Goal: Task Accomplishment & Management: Complete application form

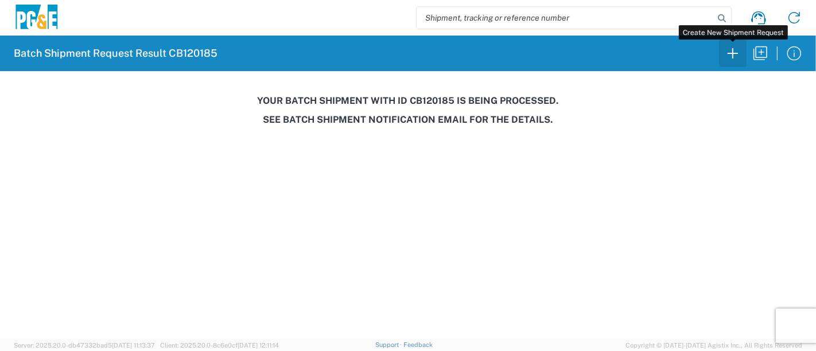
click at [731, 52] on icon "button" at bounding box center [733, 53] width 18 height 18
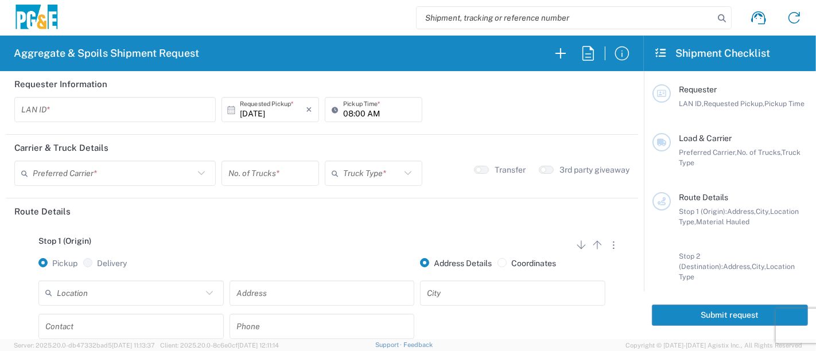
click at [115, 95] on header "Requester Information" at bounding box center [322, 84] width 633 height 26
click at [108, 106] on input "text" at bounding box center [115, 110] width 188 height 20
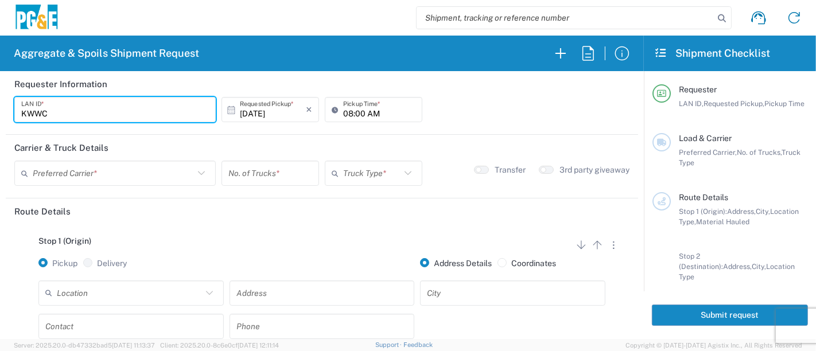
type input "KWWC"
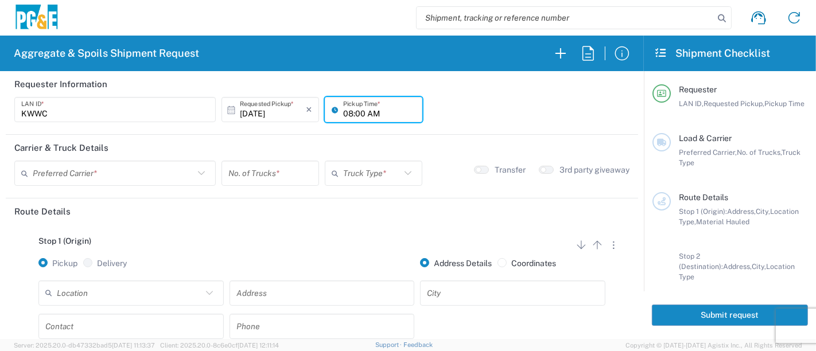
click at [343, 110] on input "08:00 AM" at bounding box center [379, 110] width 72 height 20
type input "06:00 AM"
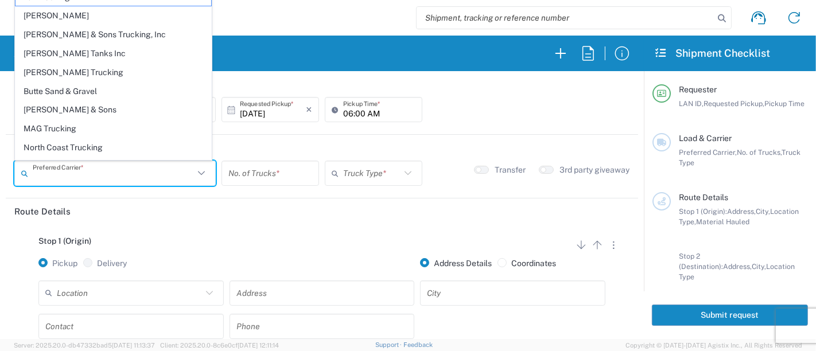
click at [125, 173] on input "text" at bounding box center [113, 174] width 161 height 20
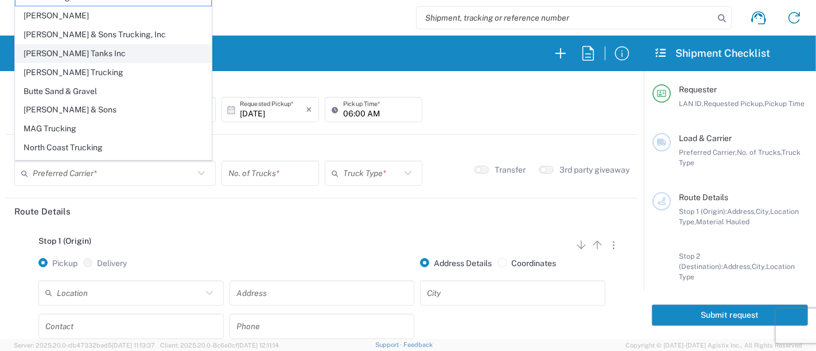
click at [75, 53] on span "[PERSON_NAME] Tanks Inc" at bounding box center [113, 54] width 196 height 18
type input "[PERSON_NAME] Tanks Inc"
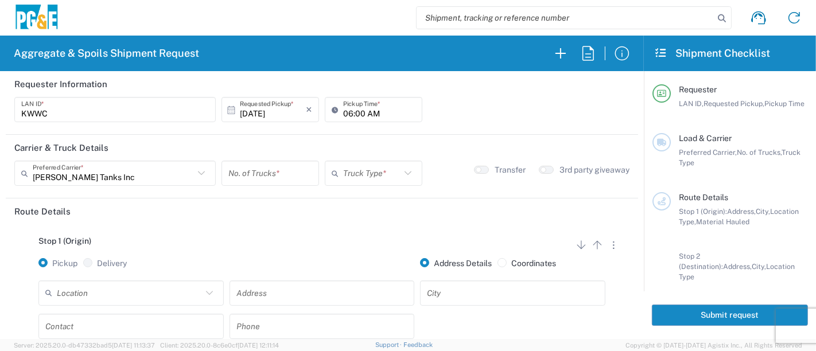
click at [246, 175] on input "number" at bounding box center [270, 174] width 84 height 20
type input "1"
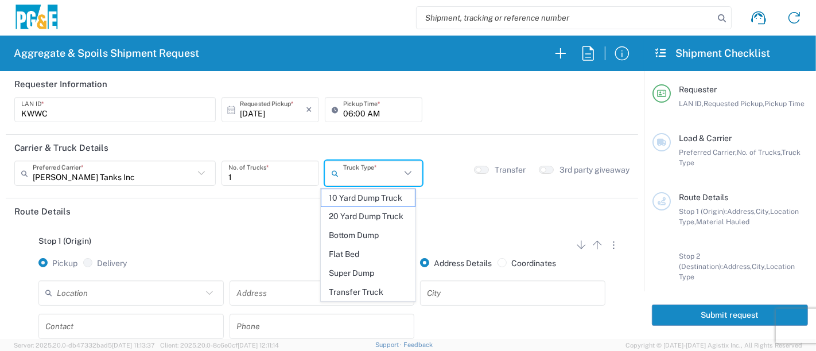
click at [365, 178] on input "text" at bounding box center [371, 174] width 57 height 20
click at [381, 218] on span "20 Yard Dump Truck" at bounding box center [368, 217] width 94 height 18
type input "20 Yard Dump Truck"
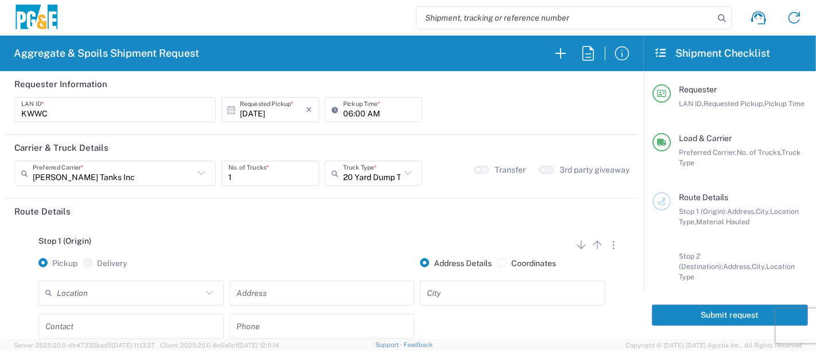
click at [141, 290] on input "text" at bounding box center [129, 293] width 145 height 20
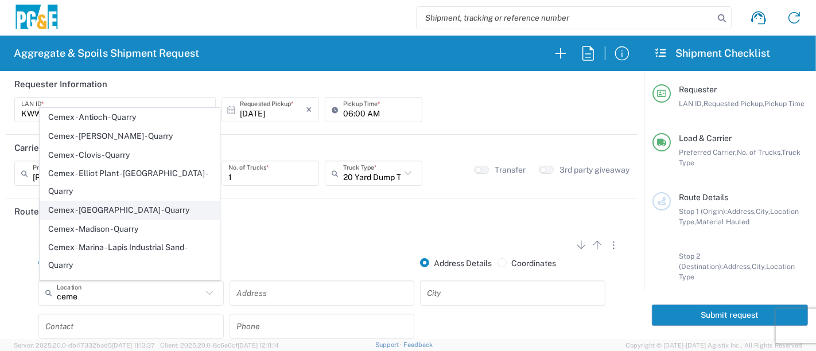
click at [116, 201] on span "Cemex - [GEOGRAPHIC_DATA] - Quarry" at bounding box center [130, 210] width 180 height 18
type input "Cemex - [GEOGRAPHIC_DATA] - Quarry"
type input "[STREET_ADDRESS][PERSON_NAME]"
type input "[GEOGRAPHIC_DATA]"
type input "Quarry"
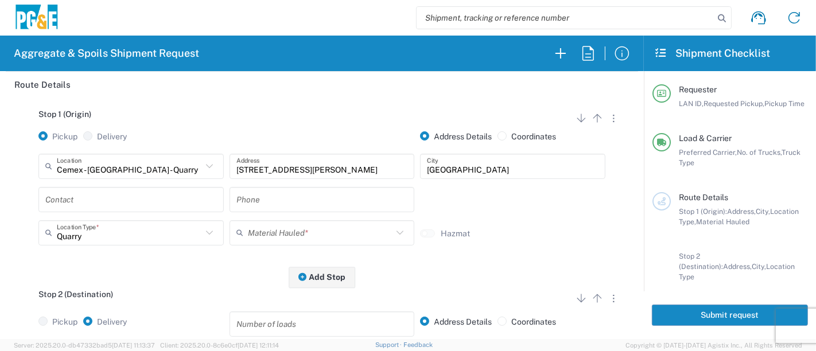
scroll to position [127, 0]
click at [141, 199] on input "text" at bounding box center [131, 199] width 172 height 20
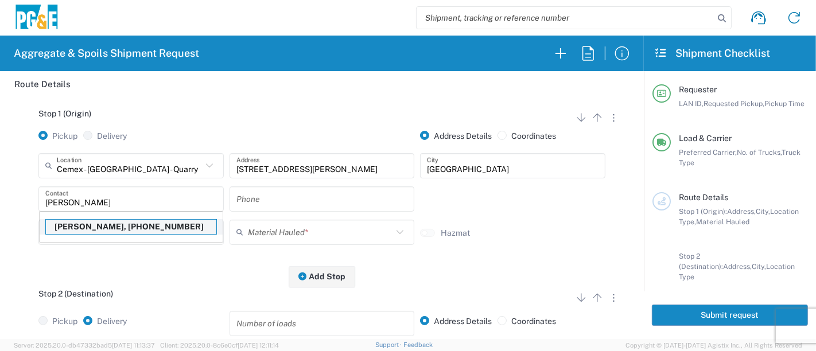
click at [123, 225] on p "[PERSON_NAME], [PHONE_NUMBER]" at bounding box center [131, 227] width 170 height 14
type input "[PERSON_NAME]"
type input "[PHONE_NUMBER]"
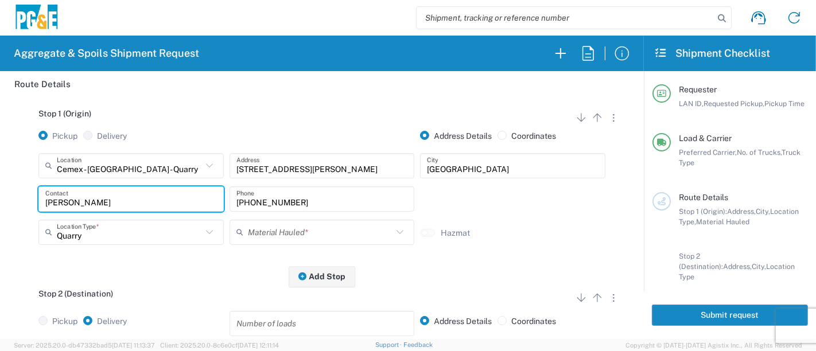
click at [251, 227] on input "text" at bounding box center [320, 232] width 145 height 20
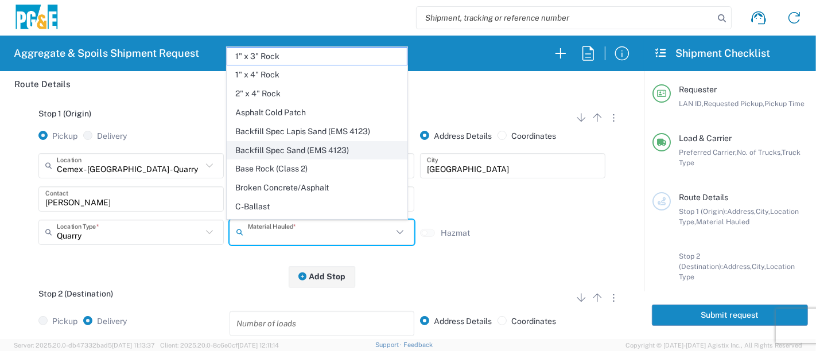
click at [293, 152] on span "Backfill Spec Sand (EMS 4123)" at bounding box center [317, 151] width 180 height 18
type input "Backfill Spec Sand (EMS 4123)"
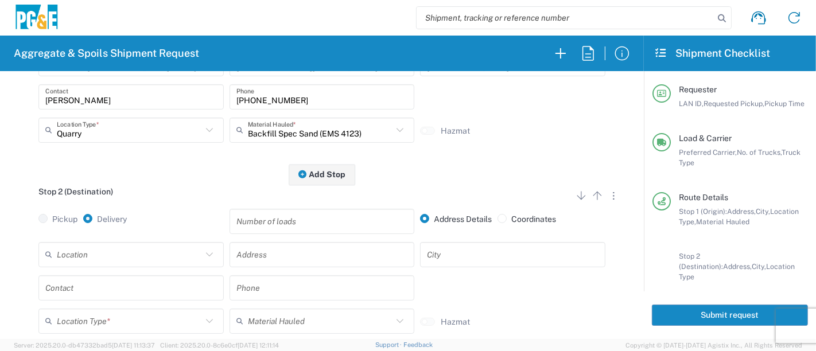
scroll to position [255, 0]
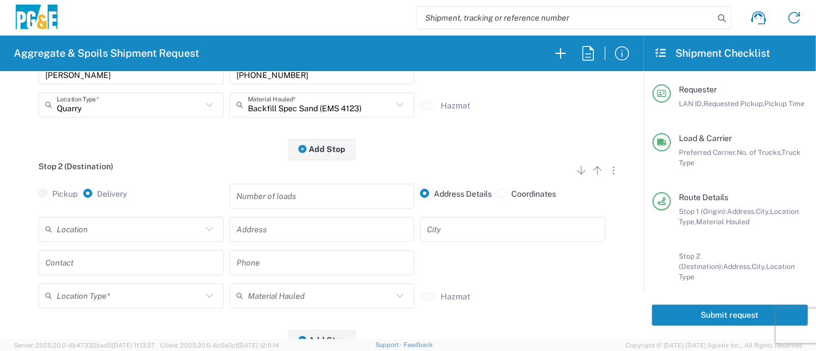
click at [88, 224] on input "text" at bounding box center [129, 229] width 145 height 20
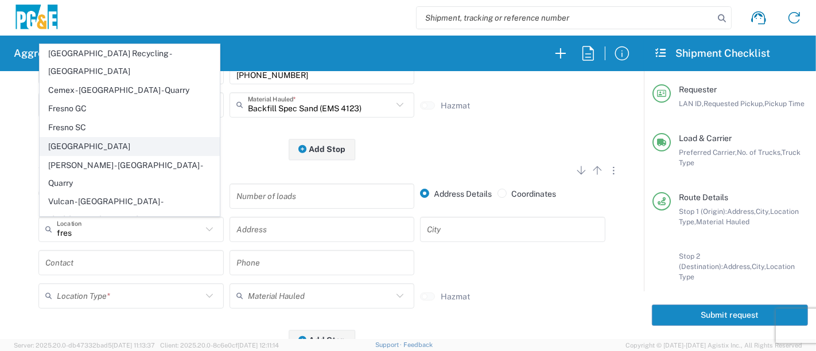
click at [75, 152] on span "[GEOGRAPHIC_DATA]" at bounding box center [130, 147] width 180 height 18
type input "[GEOGRAPHIC_DATA]"
type input "[STREET_ADDRESS]"
type input "[GEOGRAPHIC_DATA]"
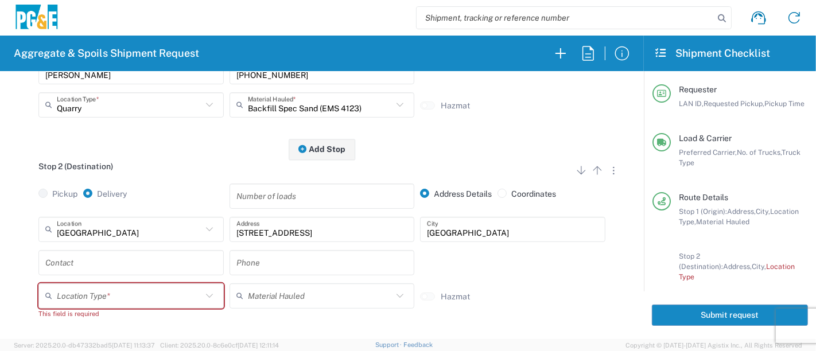
click at [95, 259] on input "text" at bounding box center [131, 263] width 172 height 20
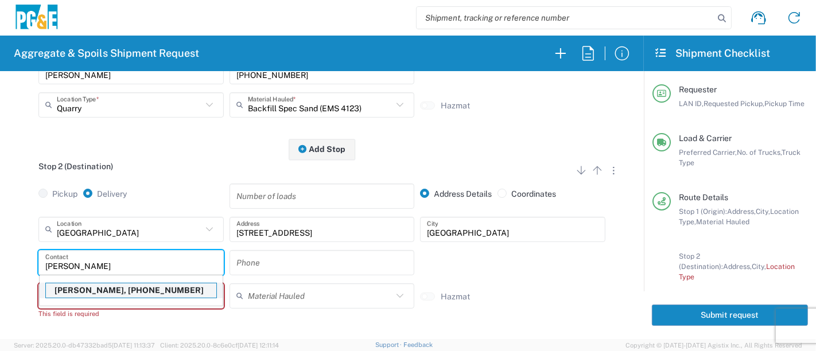
click at [85, 289] on p "[PERSON_NAME], [PHONE_NUMBER]" at bounding box center [131, 291] width 170 height 14
type input "[PERSON_NAME]"
type input "[PHONE_NUMBER]"
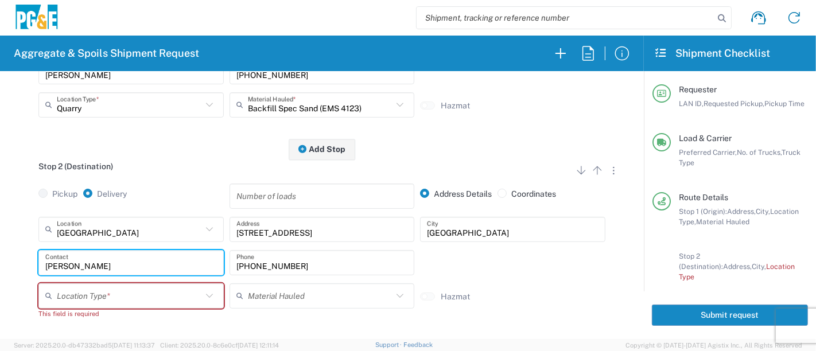
click at [90, 302] on input "text" at bounding box center [129, 296] width 145 height 20
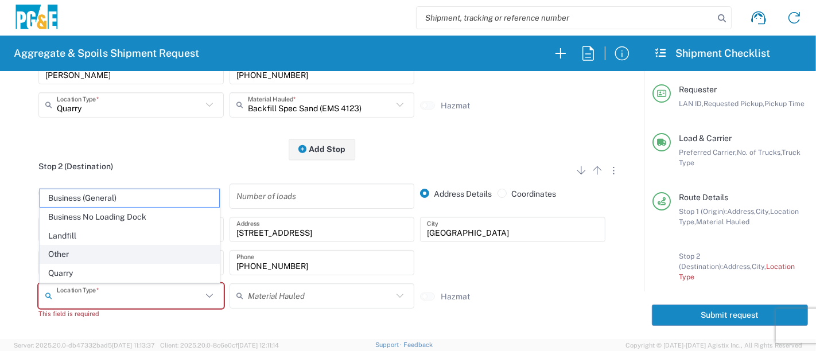
click at [117, 258] on span "Other" at bounding box center [130, 255] width 180 height 18
type input "Other"
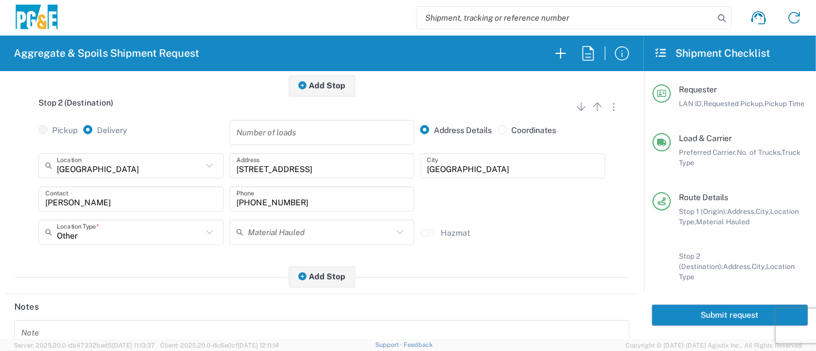
scroll to position [382, 0]
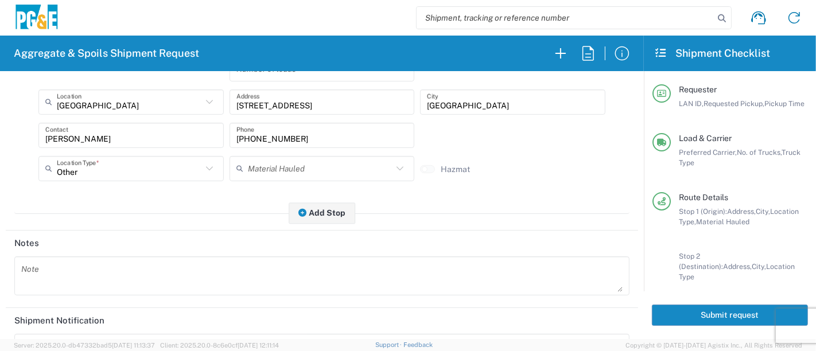
click at [680, 316] on button "Submit request" at bounding box center [730, 315] width 156 height 21
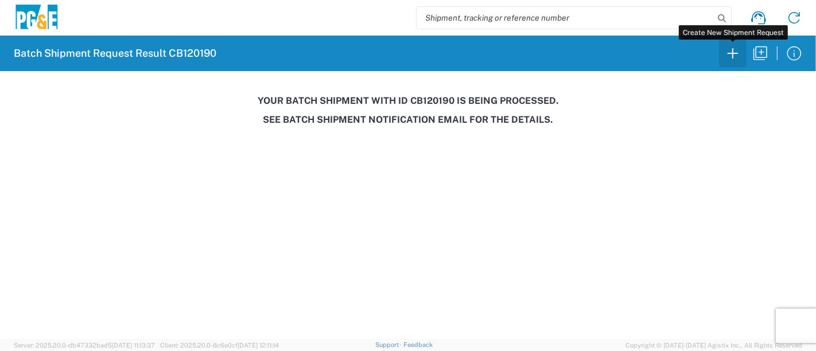
click at [734, 56] on icon "button" at bounding box center [733, 53] width 18 height 18
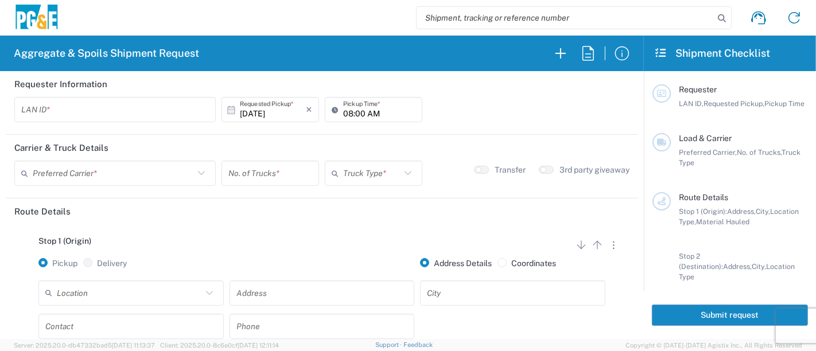
drag, startPoint x: 65, startPoint y: 106, endPoint x: 60, endPoint y: 98, distance: 9.3
click at [65, 106] on input "text" at bounding box center [115, 110] width 188 height 20
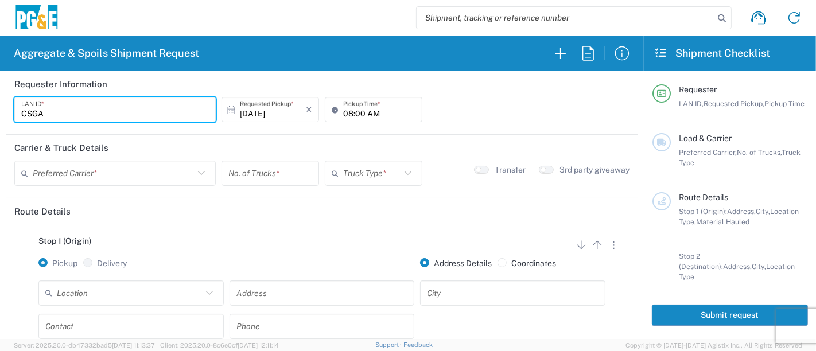
type input "CSGA"
click at [343, 112] on input "08:00 AM" at bounding box center [379, 110] width 72 height 20
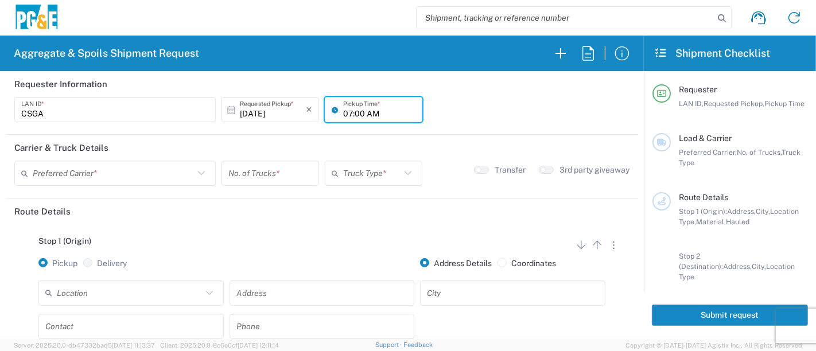
type input "07:00 AM"
click at [103, 175] on input "text" at bounding box center [113, 174] width 161 height 20
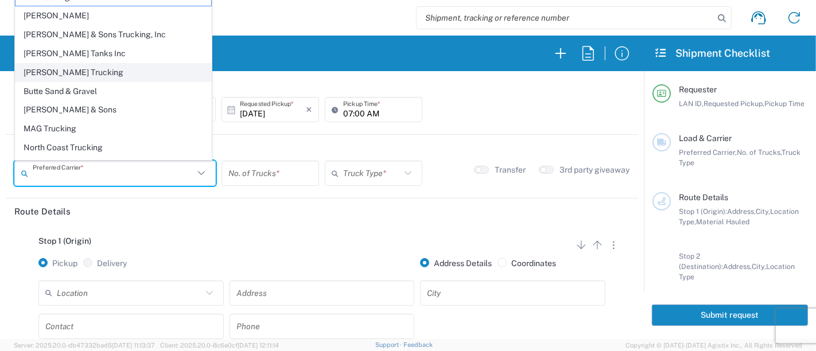
click at [69, 73] on span "[PERSON_NAME] Trucking" at bounding box center [113, 73] width 196 height 18
type input "[PERSON_NAME] Trucking"
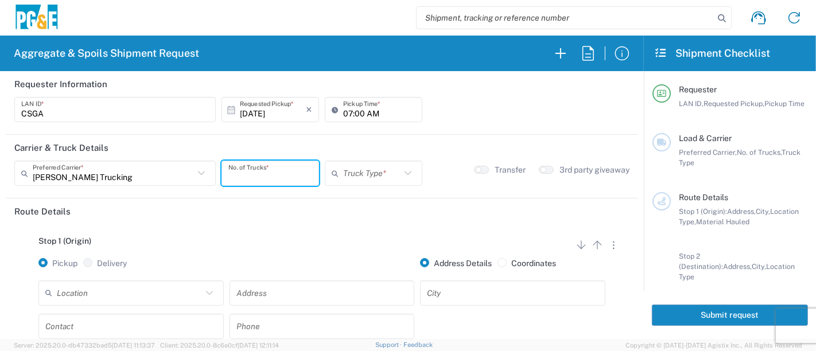
click at [242, 173] on input "number" at bounding box center [270, 174] width 84 height 20
type input "2"
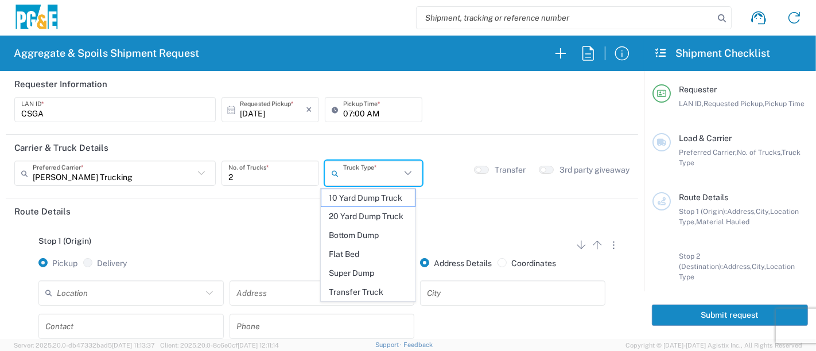
click at [353, 174] on input "text" at bounding box center [371, 174] width 57 height 20
click at [361, 270] on span "Super Dump" at bounding box center [368, 274] width 94 height 18
type input "Super Dump"
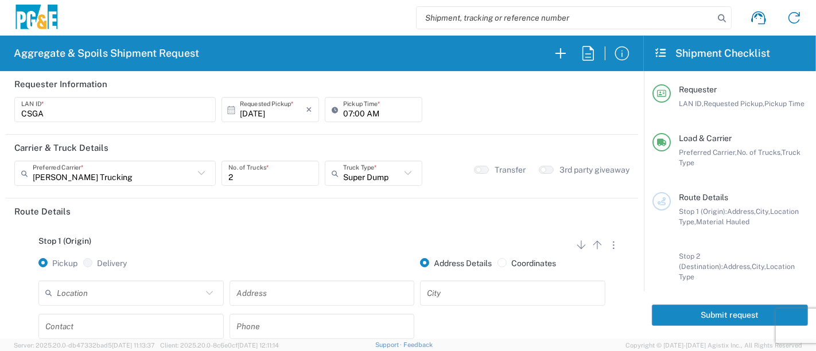
click at [159, 292] on input "text" at bounding box center [129, 293] width 145 height 20
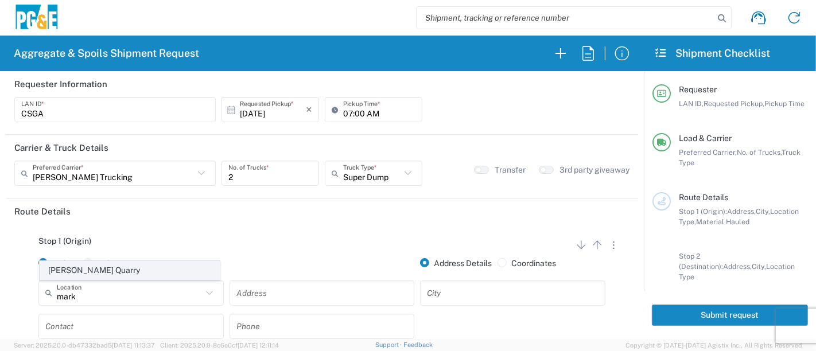
click at [136, 268] on span "[PERSON_NAME] Quarry" at bounding box center [130, 271] width 180 height 18
type input "[PERSON_NAME] Quarry"
type input "[STREET_ADDRESS][PERSON_NAME]"
type input "Santa [PERSON_NAME]"
type input "Quarry"
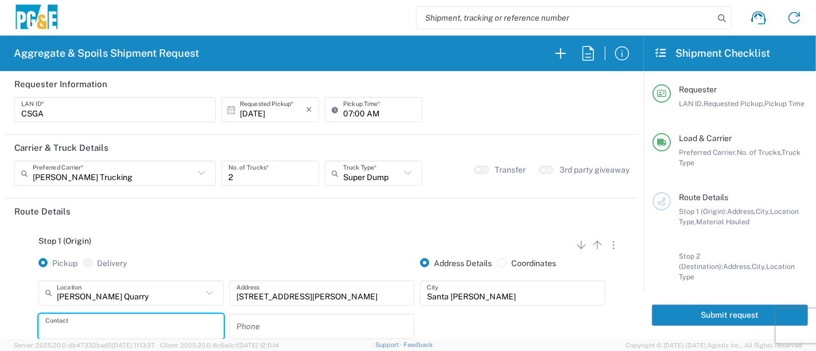
click at [101, 328] on input "text" at bounding box center [131, 326] width 172 height 20
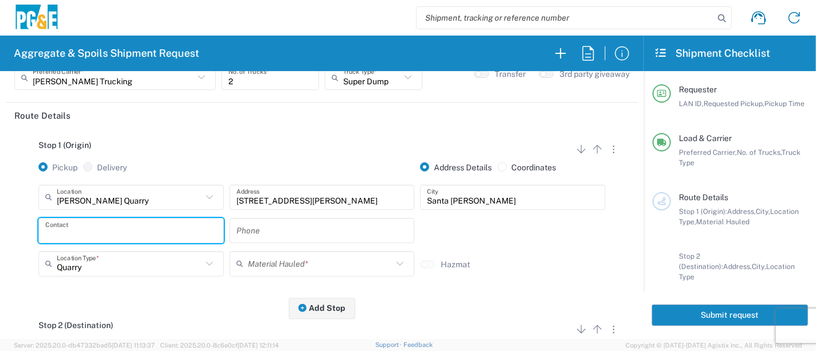
scroll to position [127, 0]
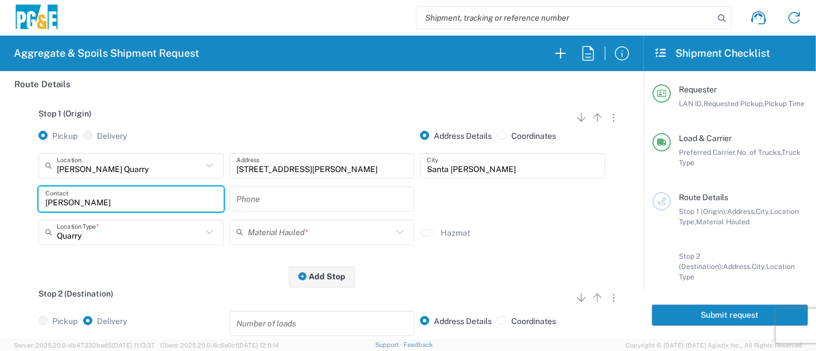
type input "[PERSON_NAME]"
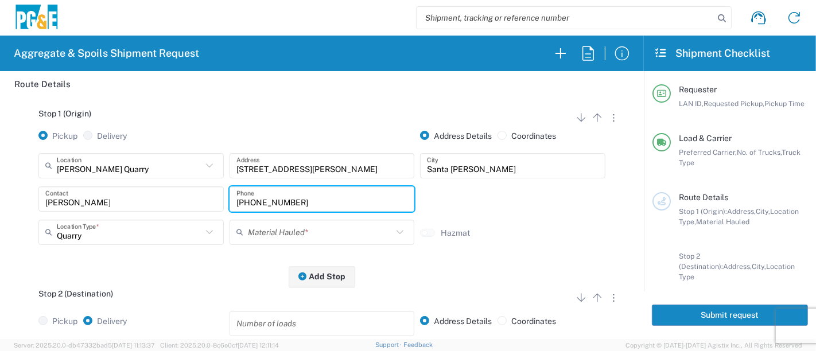
type input "[PHONE_NUMBER]"
click at [269, 230] on input "text" at bounding box center [320, 232] width 145 height 20
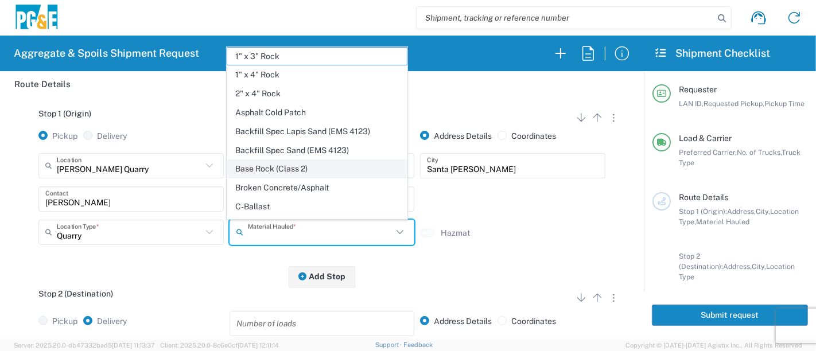
click at [292, 166] on span "Base Rock (Class 2)" at bounding box center [317, 169] width 180 height 18
type input "Base Rock (Class 2)"
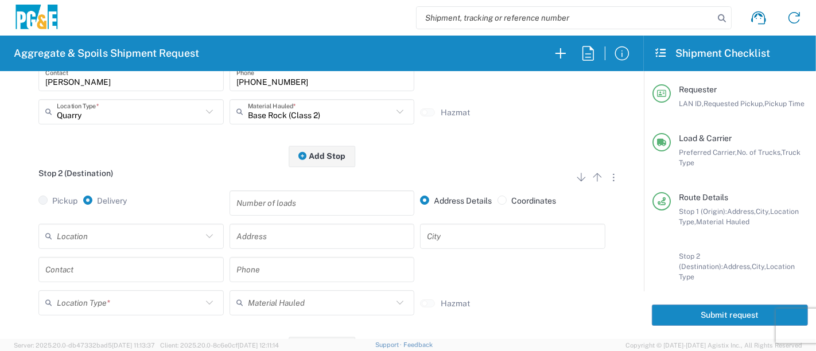
scroll to position [255, 0]
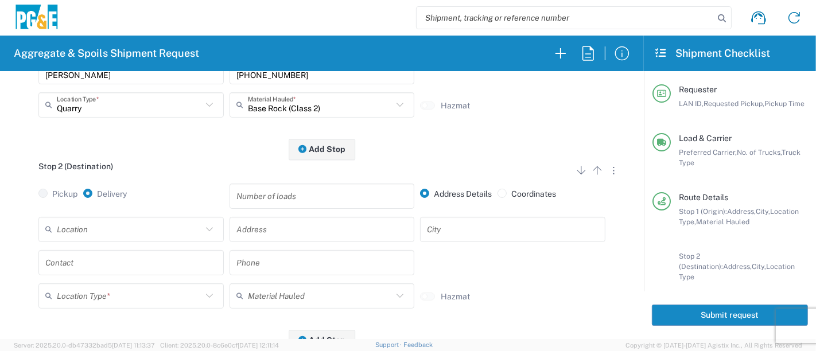
click at [249, 229] on input "text" at bounding box center [323, 229] width 172 height 20
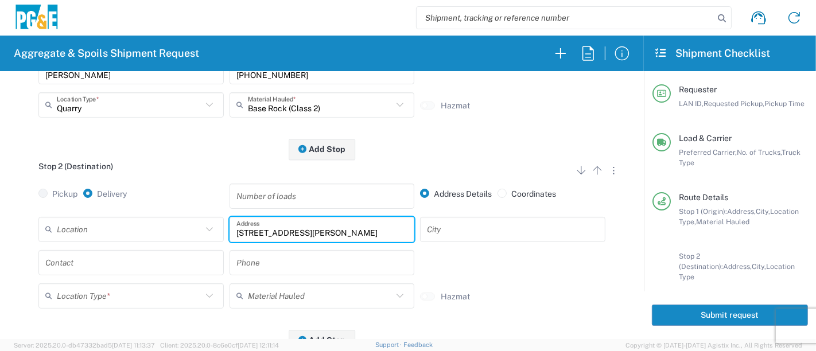
type input "[STREET_ADDRESS][PERSON_NAME]"
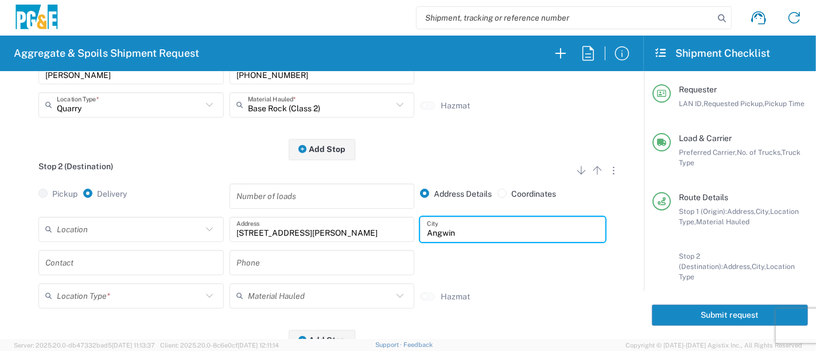
type input "Angwin"
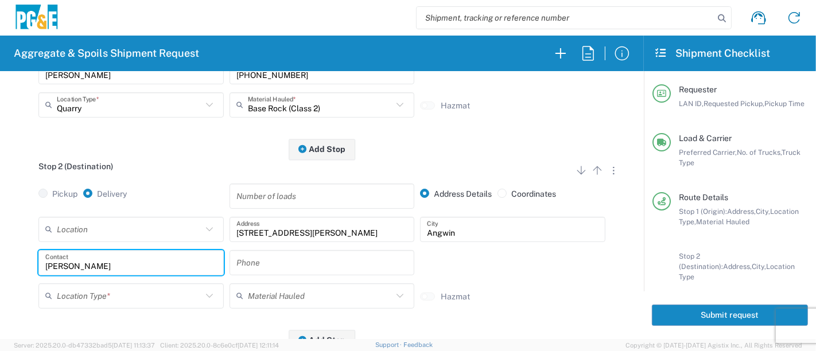
type input "[PERSON_NAME]"
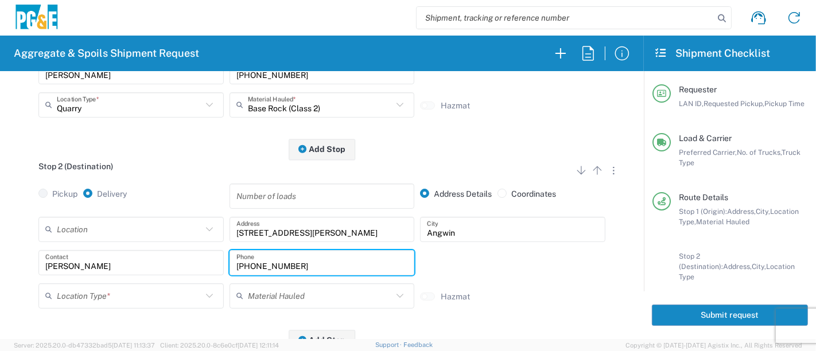
type input "[PHONE_NUMBER]"
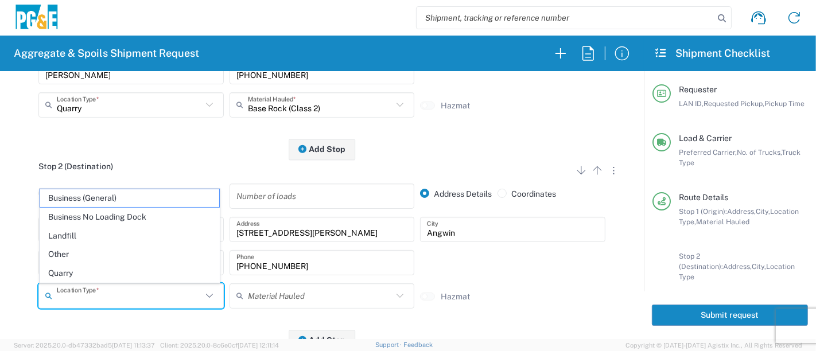
click at [95, 301] on input "text" at bounding box center [129, 296] width 145 height 20
click at [93, 257] on span "Other" at bounding box center [130, 255] width 180 height 18
type input "Other"
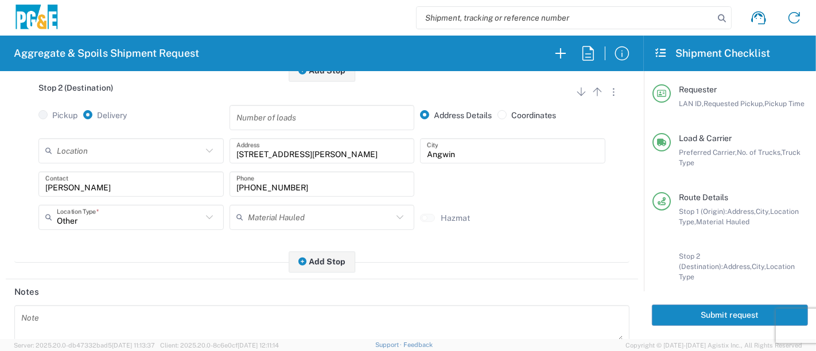
scroll to position [523, 0]
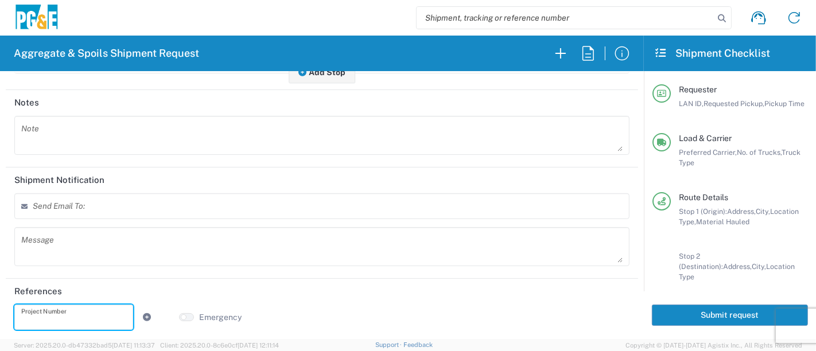
click at [104, 308] on input "text" at bounding box center [73, 317] width 105 height 20
click at [83, 312] on input "text" at bounding box center [73, 317] width 105 height 20
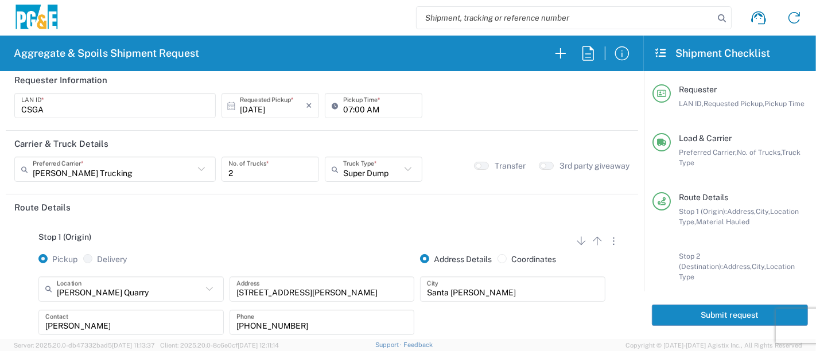
scroll to position [0, 0]
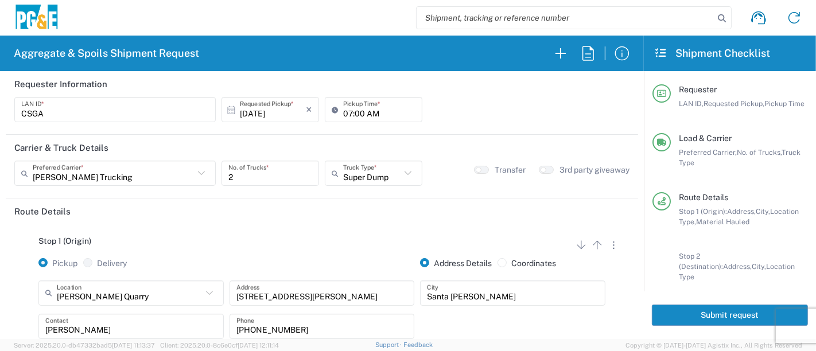
type input "35425643"
click at [280, 179] on input "2" at bounding box center [270, 174] width 84 height 20
type input "1"
click at [418, 176] on div "Super Dump Truck Type * 10 Yard Dump Truck 20 Yard Dump Truck Bottom Dump Flat …" at bounding box center [373, 177] width 103 height 33
click at [401, 175] on icon at bounding box center [408, 173] width 15 height 15
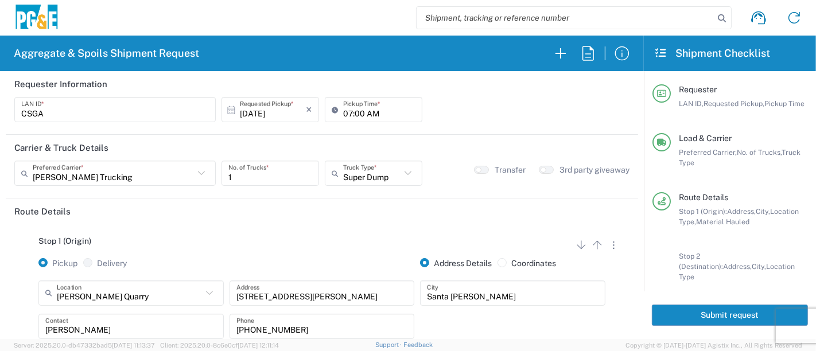
type input "Super Dump"
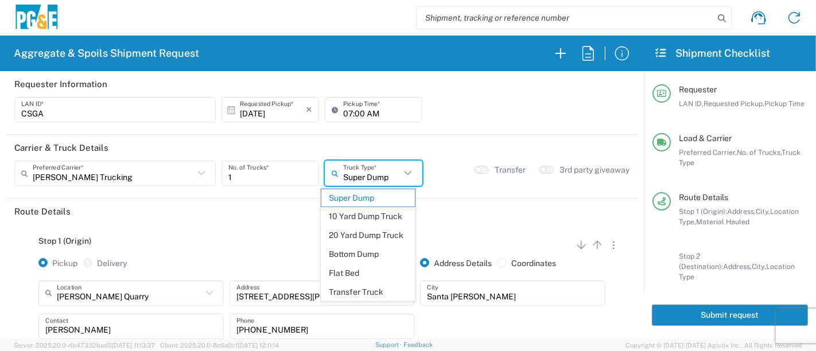
click at [290, 253] on div "Stop 1 (Origin) Add Stop Above Add Stop Below Remove Stop" at bounding box center [321, 248] width 615 height 22
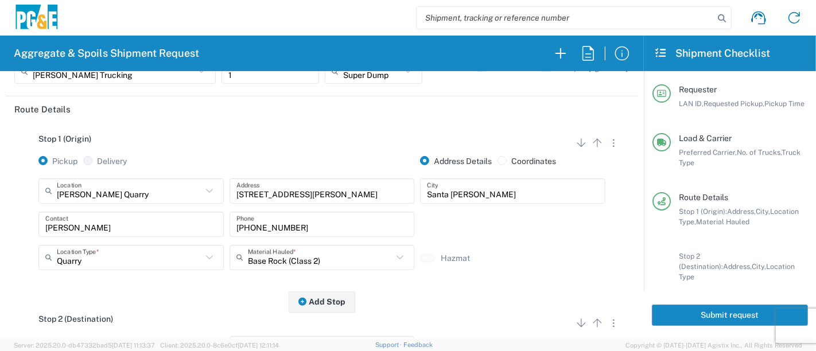
scroll to position [127, 0]
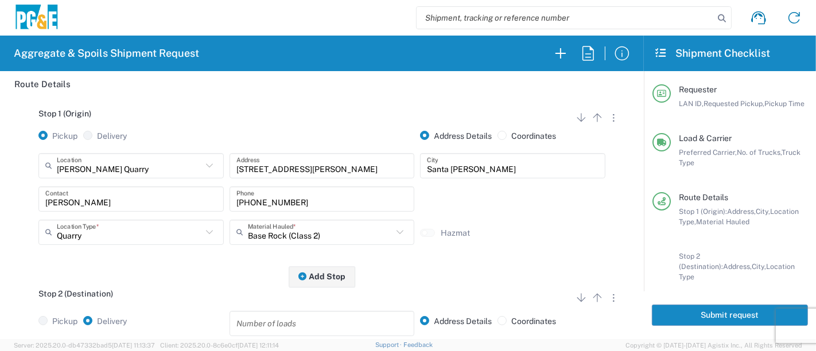
click at [396, 232] on icon at bounding box center [400, 232] width 15 height 15
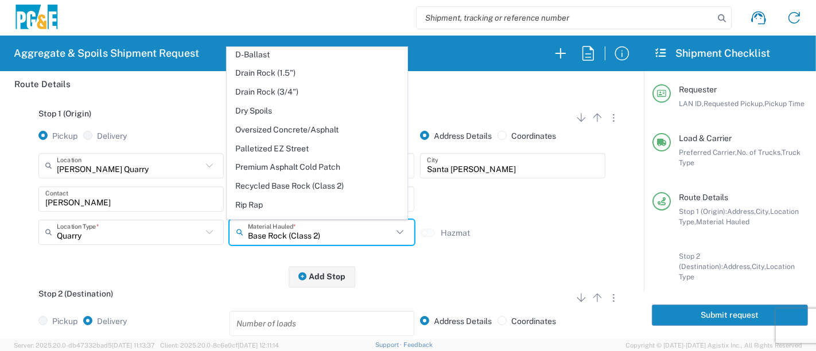
scroll to position [198, 0]
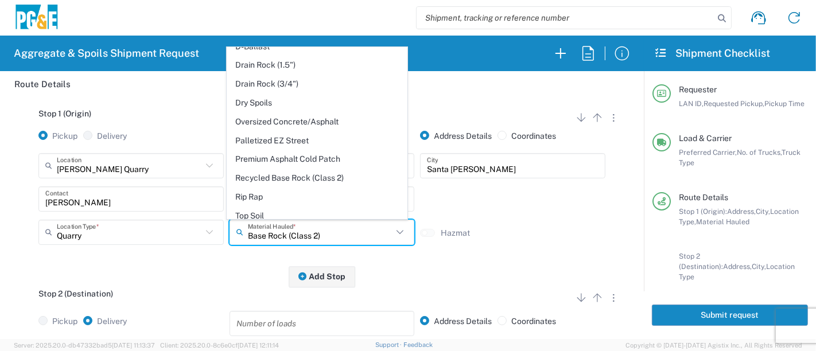
click at [354, 196] on span "Rip Rap" at bounding box center [317, 197] width 180 height 18
type input "Rip Rap"
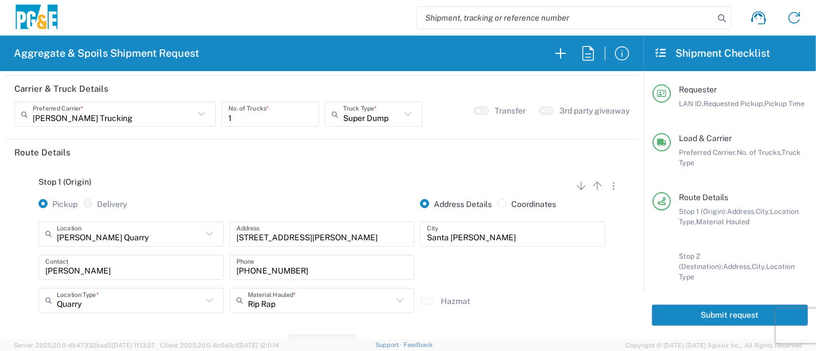
scroll to position [0, 0]
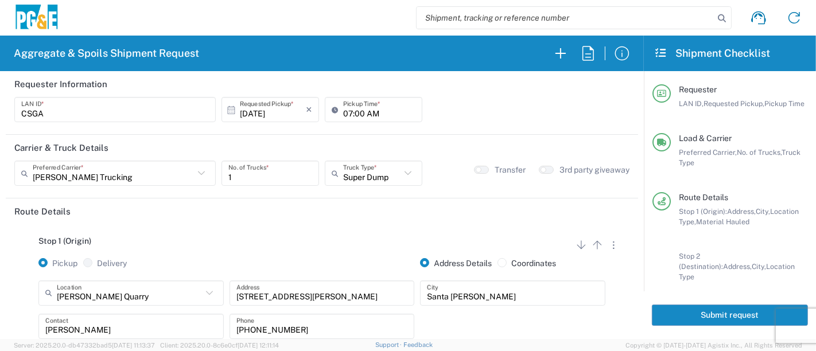
click at [671, 316] on button "Submit request" at bounding box center [730, 315] width 156 height 21
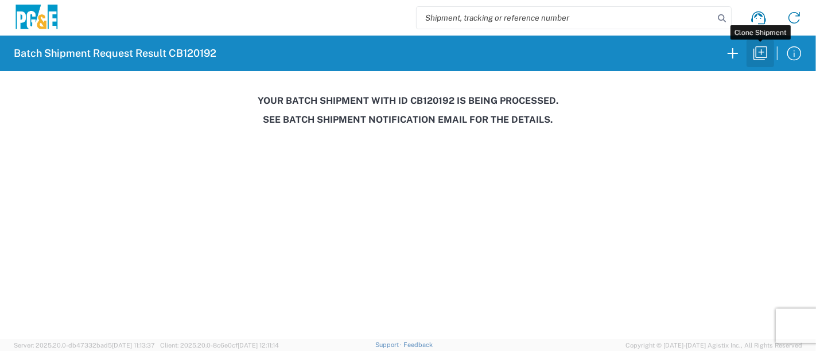
click at [755, 54] on icon "button" at bounding box center [760, 53] width 18 height 18
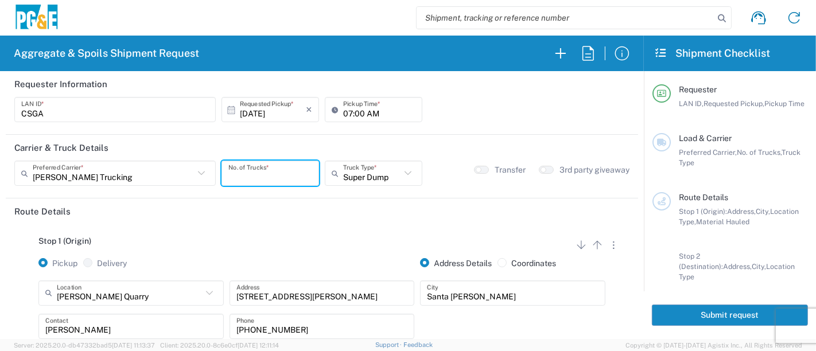
click at [272, 175] on input "number" at bounding box center [270, 174] width 84 height 20
type input "1"
click at [352, 170] on input "text" at bounding box center [371, 174] width 57 height 20
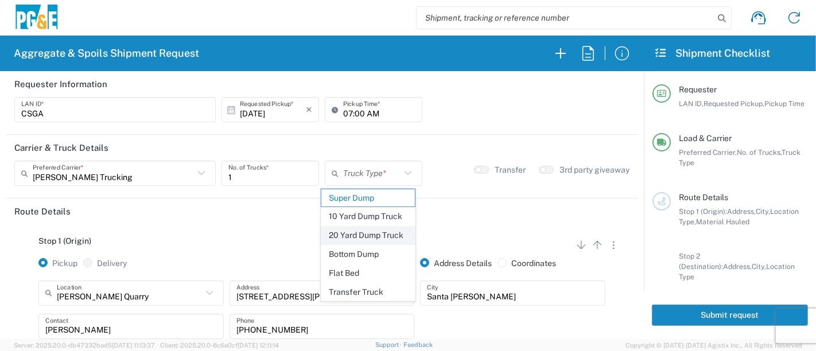
click at [354, 237] on span "20 Yard Dump Truck" at bounding box center [368, 236] width 94 height 18
type input "20 Yard Dump Truck"
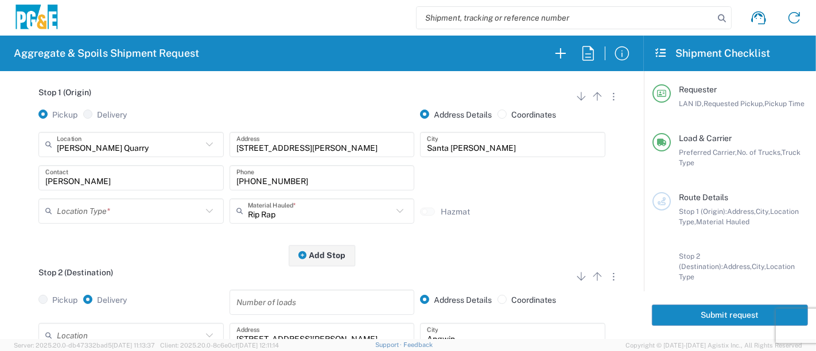
scroll to position [191, 0]
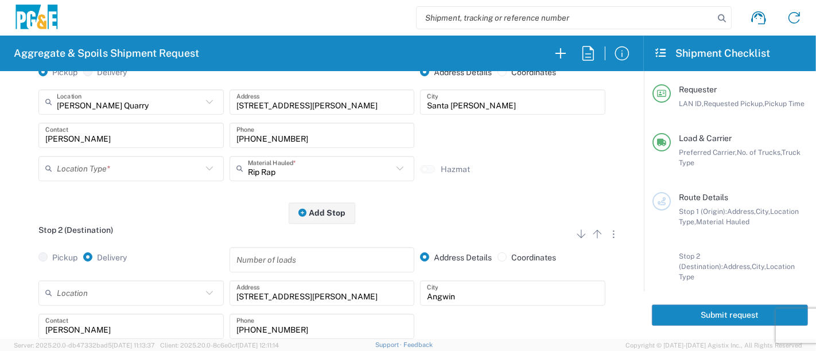
click at [123, 172] on input "text" at bounding box center [129, 168] width 145 height 20
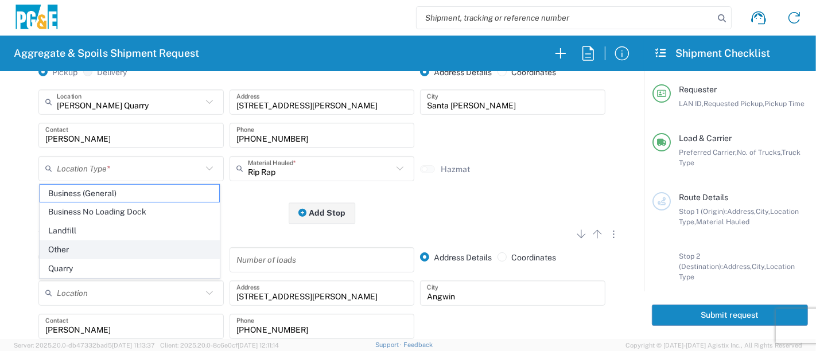
click at [93, 250] on span "Other" at bounding box center [130, 250] width 180 height 18
type input "Other"
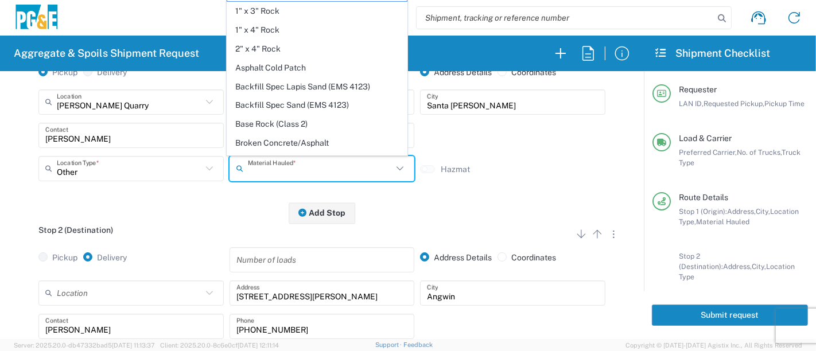
click at [253, 168] on input "text" at bounding box center [320, 168] width 145 height 20
click at [300, 122] on span "Base Rock (Class 2)" at bounding box center [317, 124] width 180 height 18
type input "Base Rock (Class 2)"
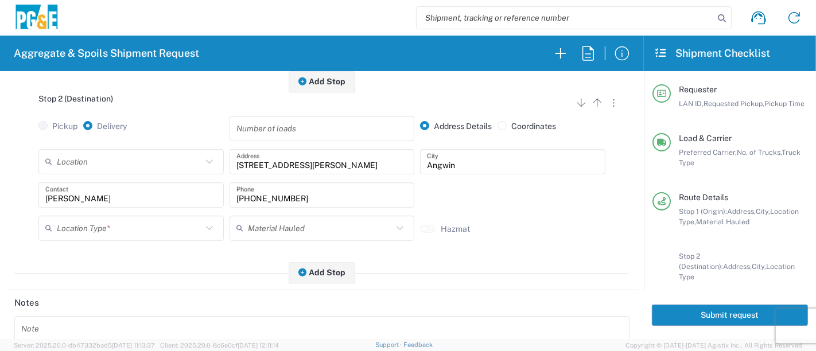
scroll to position [382, 0]
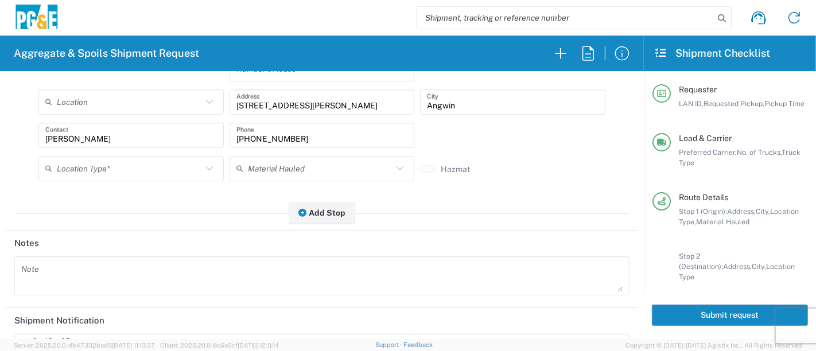
click at [168, 167] on input "text" at bounding box center [129, 168] width 145 height 20
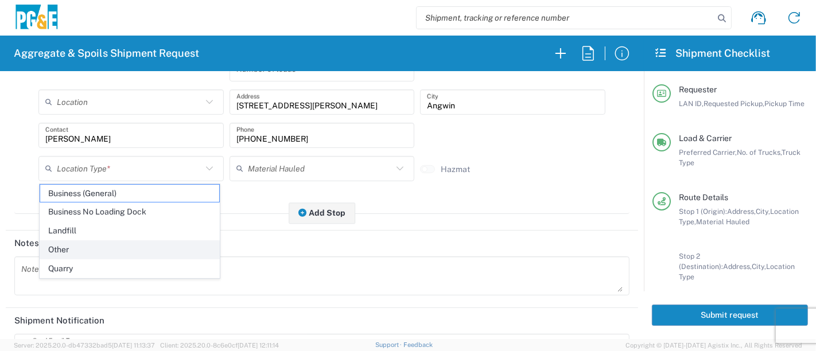
click at [89, 248] on span "Other" at bounding box center [130, 250] width 180 height 18
type input "Other"
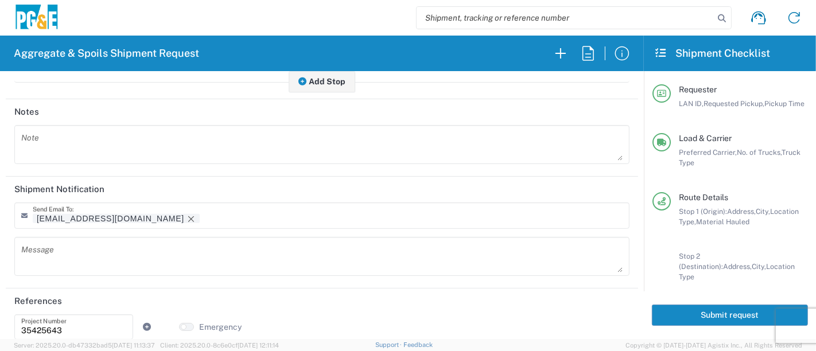
scroll to position [524, 0]
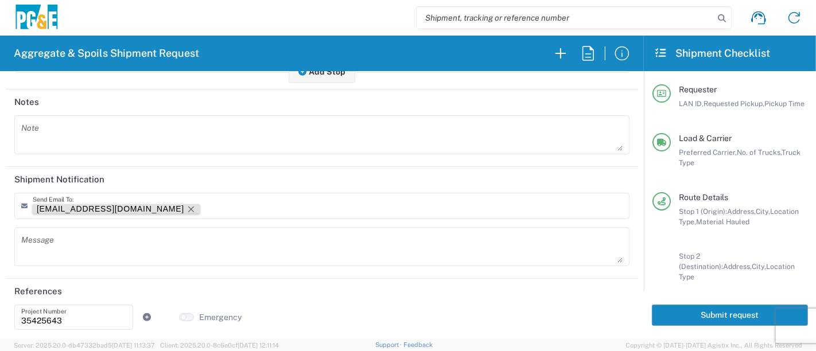
click at [187, 211] on icon "Remove tag" at bounding box center [191, 209] width 9 height 9
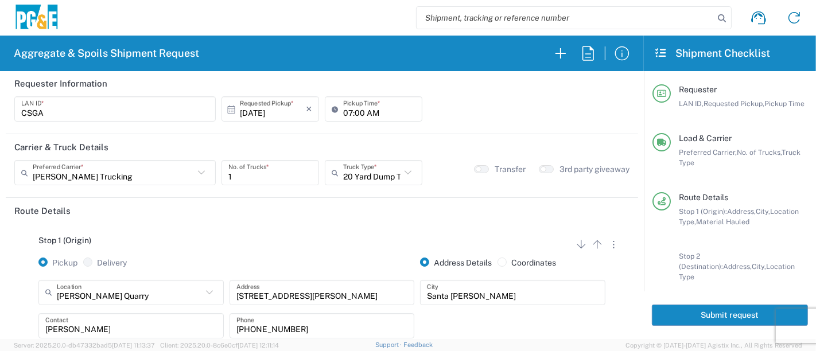
scroll to position [0, 0]
click at [676, 311] on button "Submit request" at bounding box center [730, 315] width 156 height 21
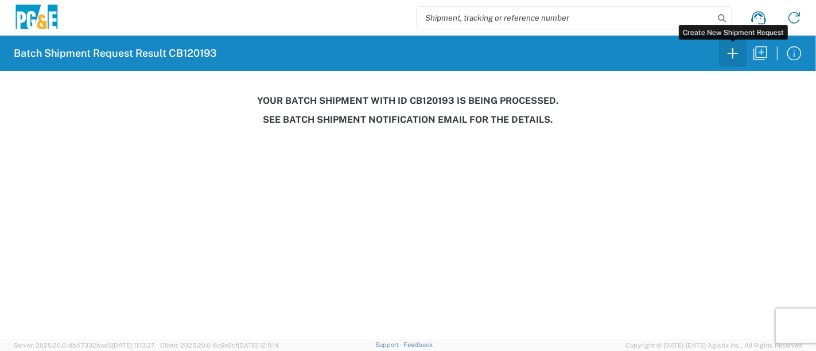
click at [726, 61] on icon "button" at bounding box center [733, 53] width 18 height 18
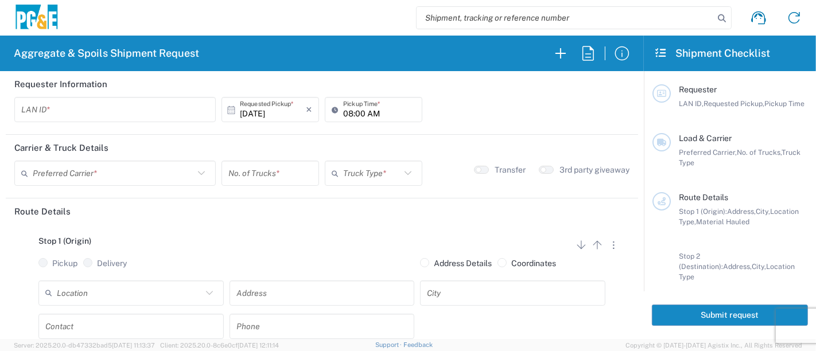
click at [41, 107] on input "text" at bounding box center [115, 110] width 188 height 20
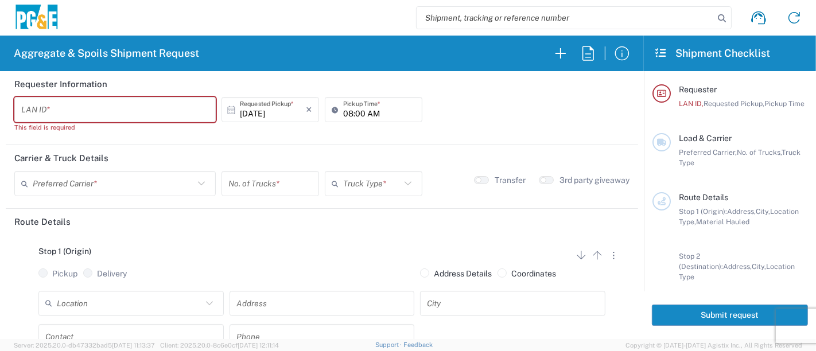
click at [150, 112] on input "text" at bounding box center [115, 110] width 188 height 20
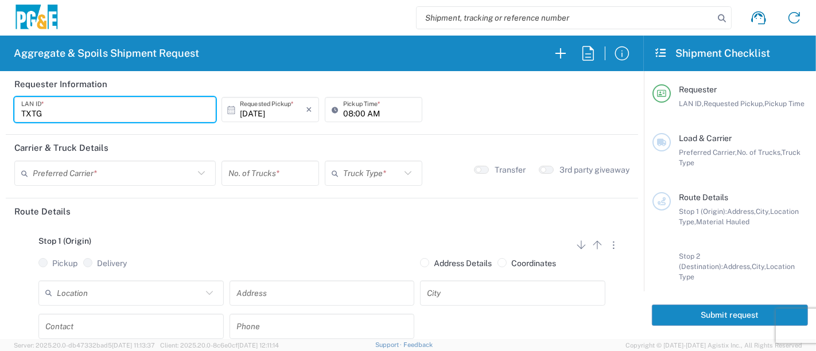
type input "TXTG"
click at [343, 114] on input "08:00 AM" at bounding box center [379, 110] width 72 height 20
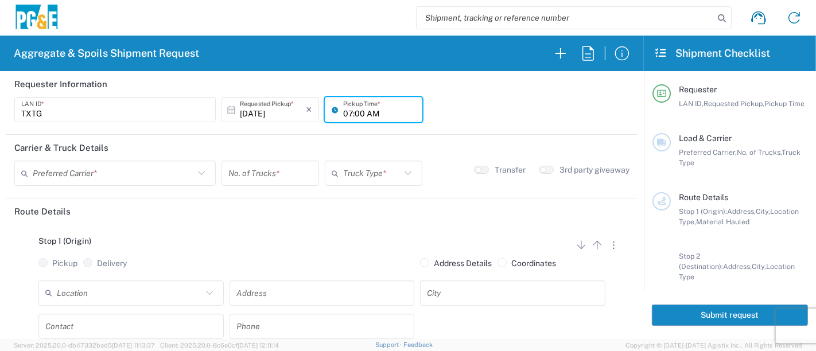
type input "07:00 AM"
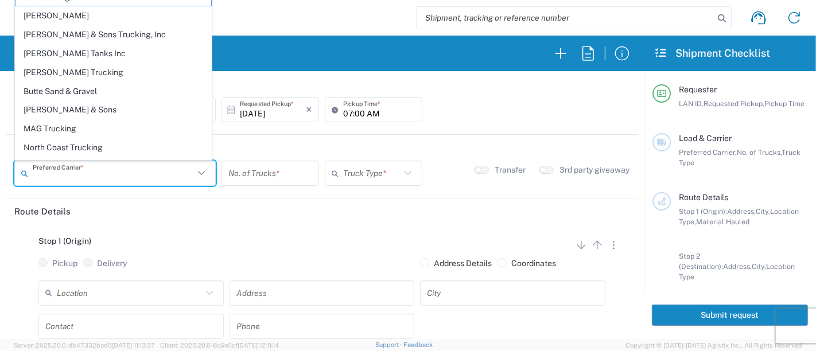
click at [141, 173] on input "text" at bounding box center [113, 174] width 161 height 20
click at [84, 37] on span "[PERSON_NAME] & Sons Trucking, Inc" at bounding box center [113, 35] width 196 height 18
type input "[PERSON_NAME] & Sons Trucking, Inc"
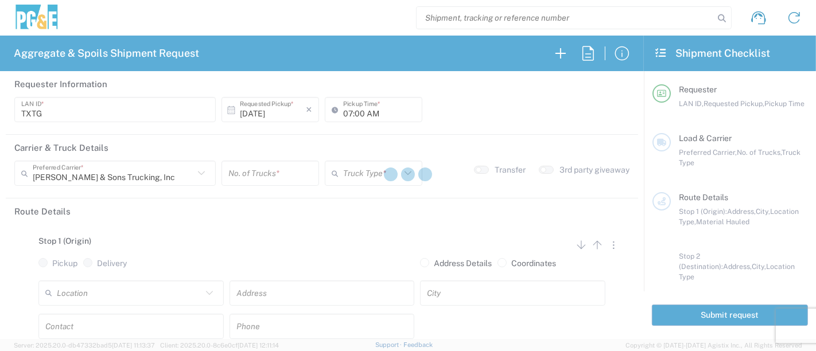
click at [257, 174] on div at bounding box center [408, 175] width 816 height 351
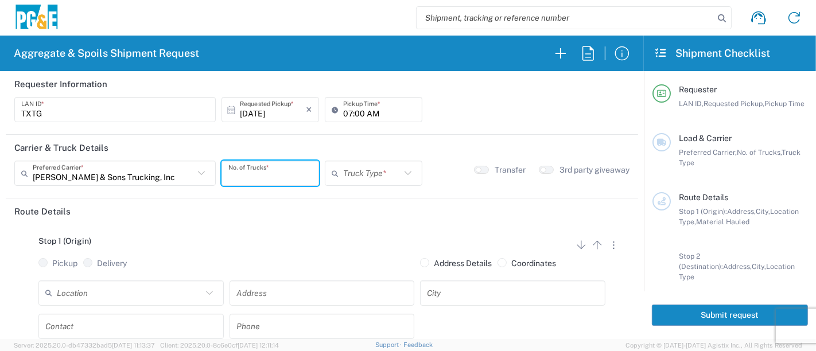
click at [257, 174] on input "number" at bounding box center [270, 174] width 84 height 20
type input "3"
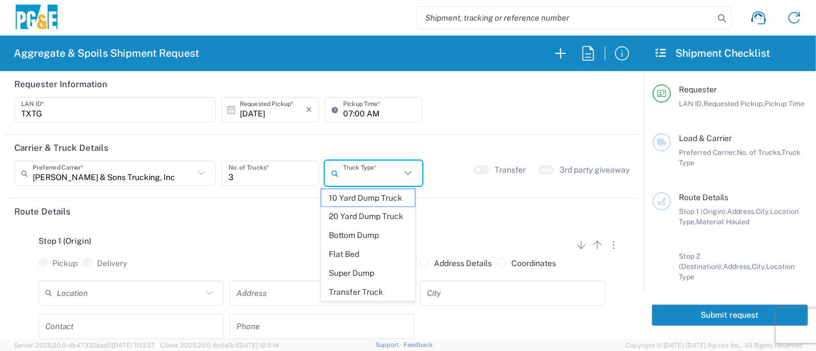
click at [377, 168] on input "text" at bounding box center [371, 174] width 57 height 20
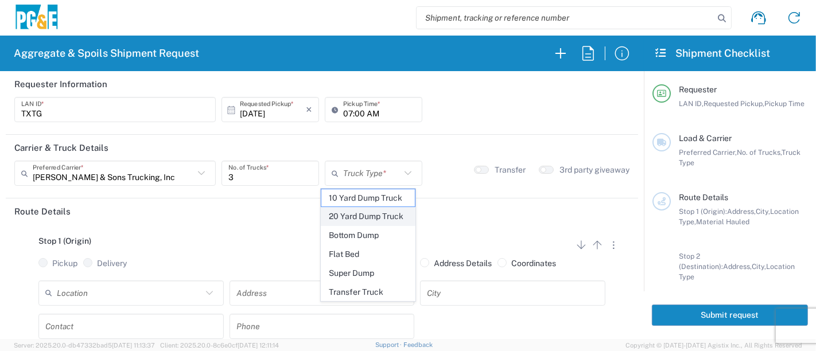
click at [374, 211] on span "20 Yard Dump Truck" at bounding box center [368, 217] width 94 height 18
type input "20 Yard Dump Truck"
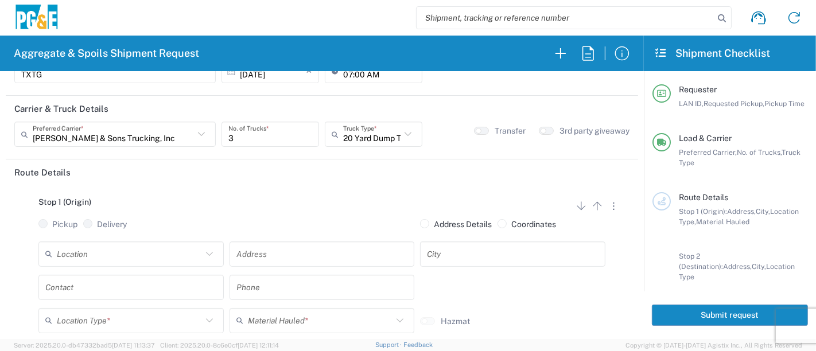
scroll to position [64, 0]
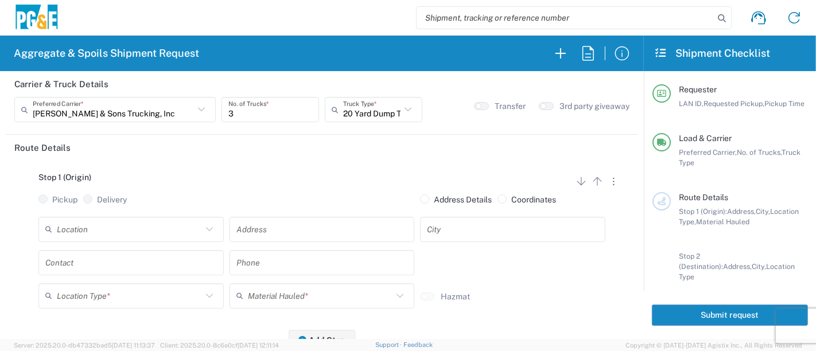
click at [99, 235] on input "text" at bounding box center [129, 229] width 145 height 20
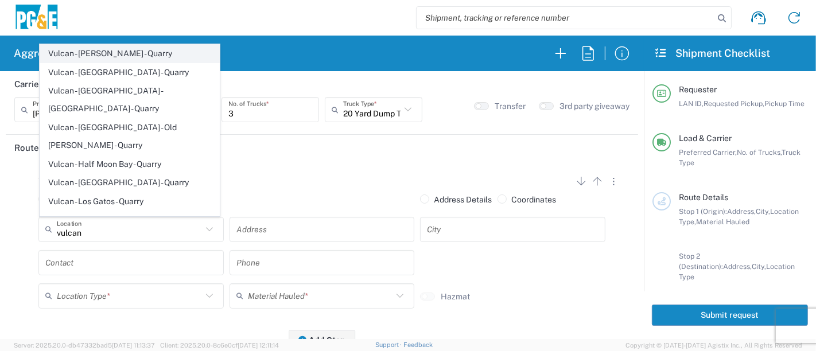
click at [97, 55] on span "Vulcan - [PERSON_NAME] - Quarry" at bounding box center [130, 54] width 180 height 18
type input "Vulcan - [PERSON_NAME] - Quarry"
type input "2701 CA-104"
type input "[PERSON_NAME]"
type input "Quarry"
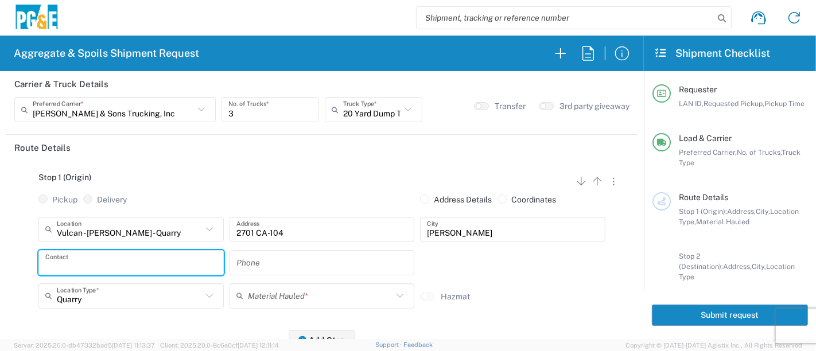
click at [95, 261] on input "text" at bounding box center [131, 263] width 172 height 20
type input "[PERSON_NAME]"
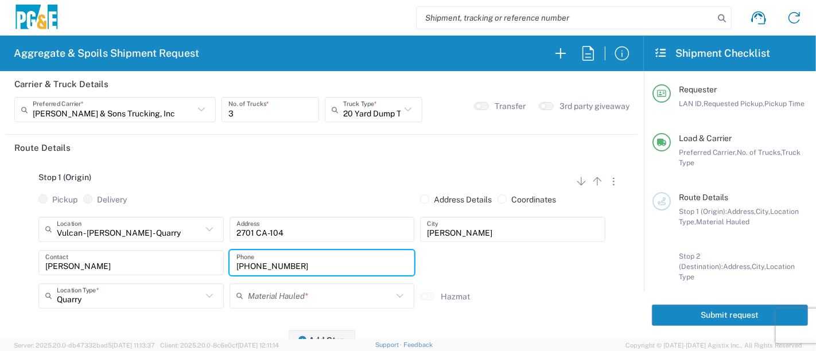
type input "[PHONE_NUMBER]"
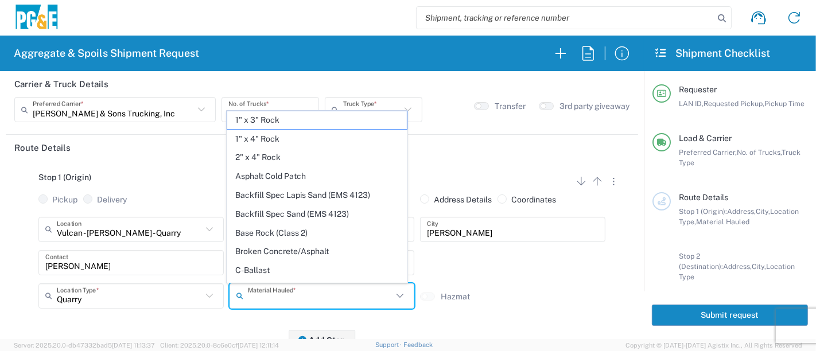
click at [311, 297] on input "text" at bounding box center [320, 296] width 145 height 20
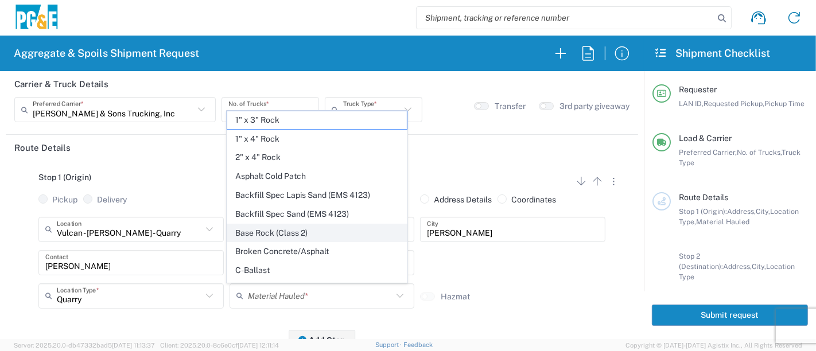
click at [254, 224] on span "Base Rock (Class 2)" at bounding box center [317, 233] width 180 height 18
type input "Base Rock (Class 2)"
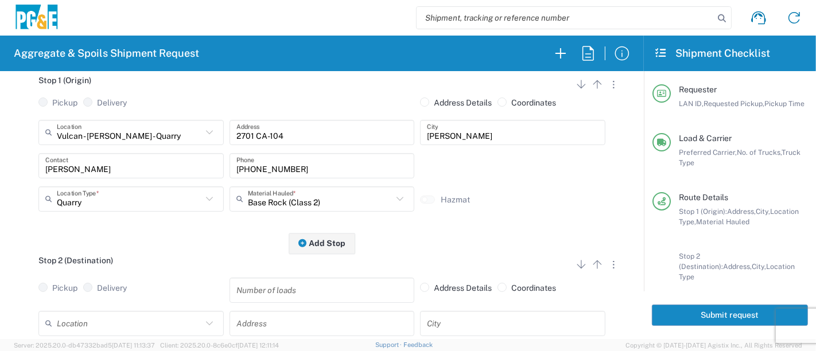
scroll to position [191, 0]
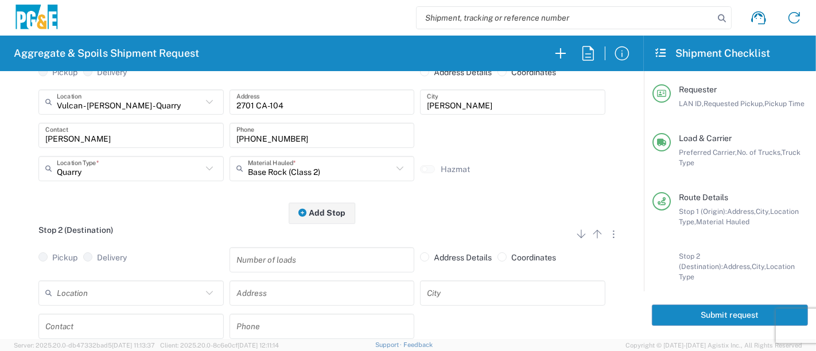
click at [343, 292] on input "text" at bounding box center [323, 293] width 172 height 20
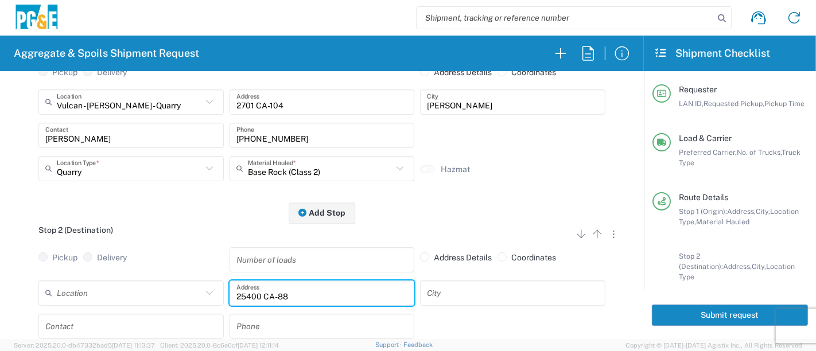
type input "25400 CA-88"
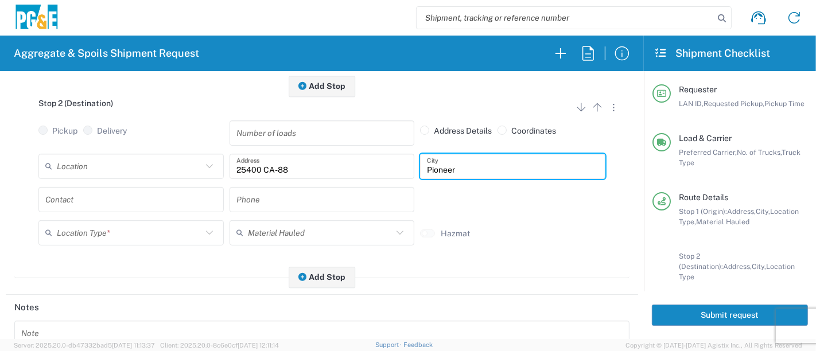
scroll to position [319, 0]
type input "Pioneer"
click at [136, 196] on input "text" at bounding box center [131, 199] width 172 height 20
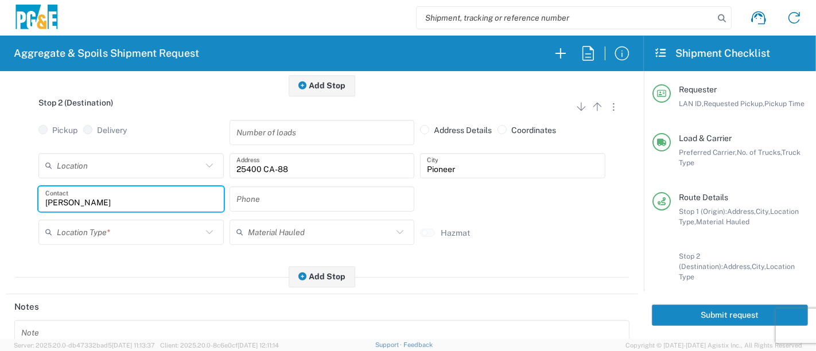
type input "[PERSON_NAME]"
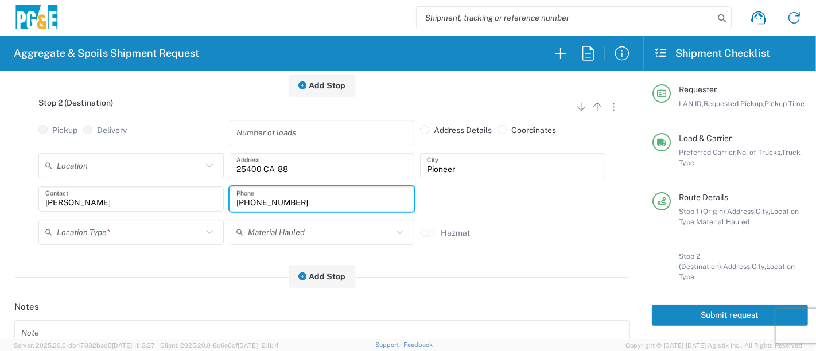
type input "[PHONE_NUMBER]"
click at [180, 226] on input "text" at bounding box center [129, 232] width 145 height 20
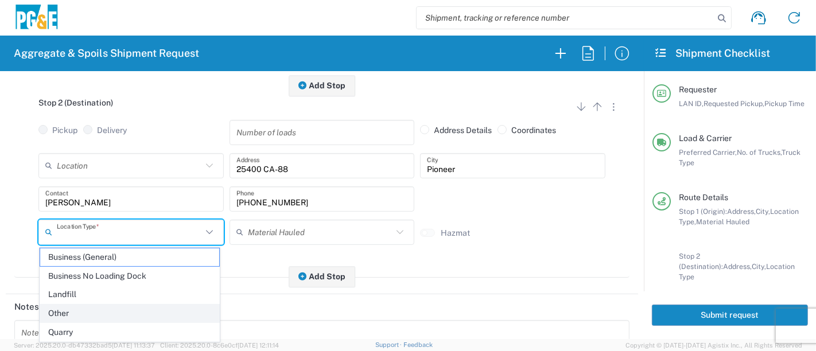
click at [76, 310] on span "Other" at bounding box center [130, 314] width 180 height 18
type input "Other"
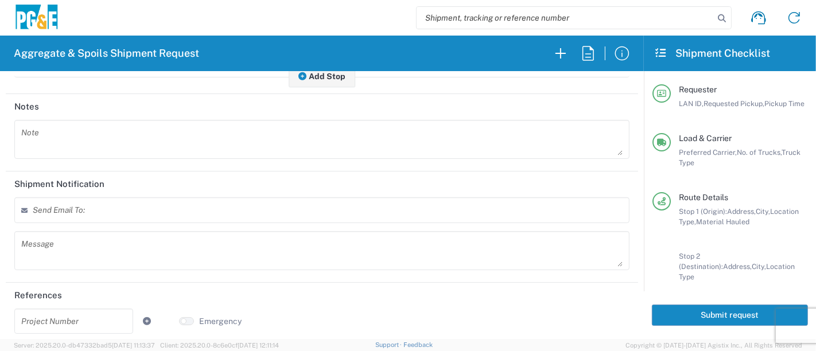
scroll to position [523, 0]
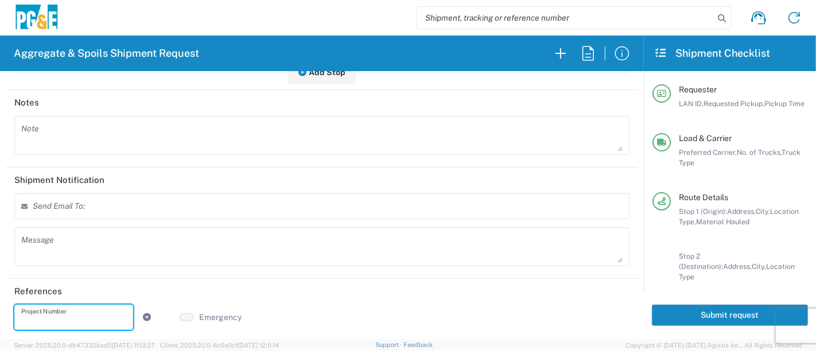
click at [82, 307] on input "text" at bounding box center [73, 317] width 105 height 20
click at [64, 315] on input "text" at bounding box center [73, 317] width 105 height 20
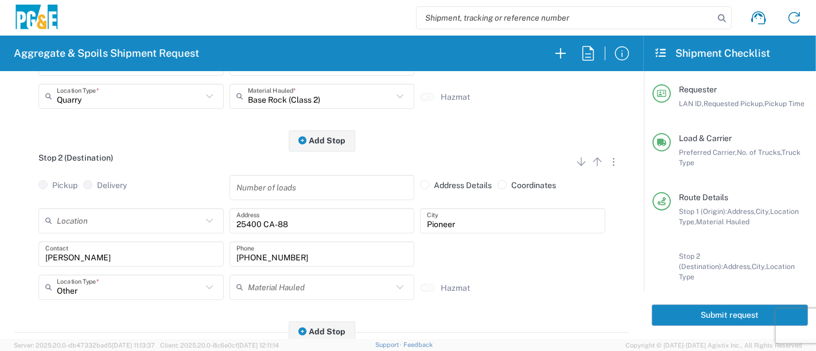
scroll to position [0, 0]
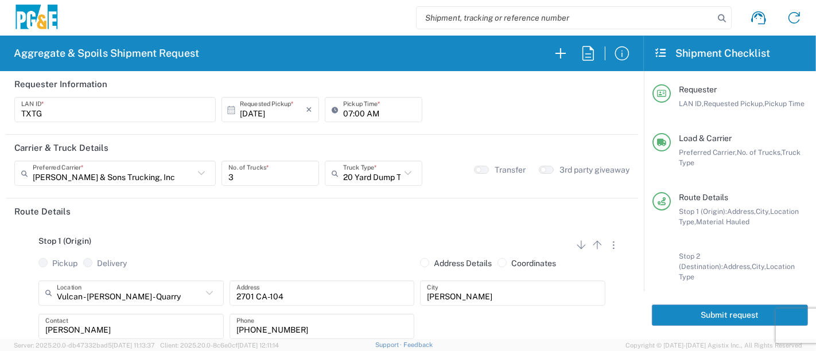
type input "35374059"
click at [700, 317] on button "Submit request" at bounding box center [730, 315] width 156 height 21
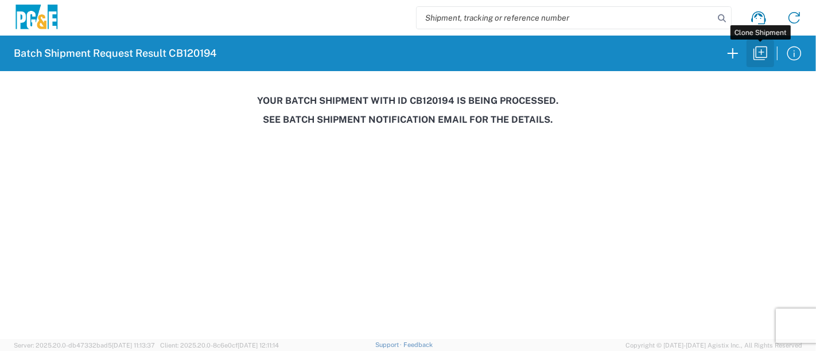
click at [758, 56] on icon "button" at bounding box center [760, 53] width 18 height 18
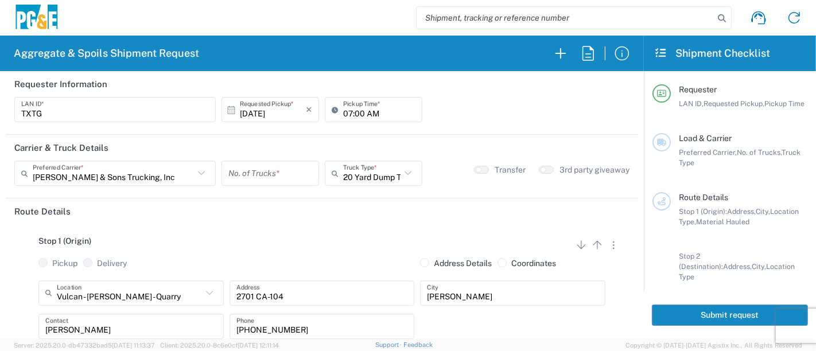
click at [261, 176] on input "number" at bounding box center [270, 174] width 84 height 20
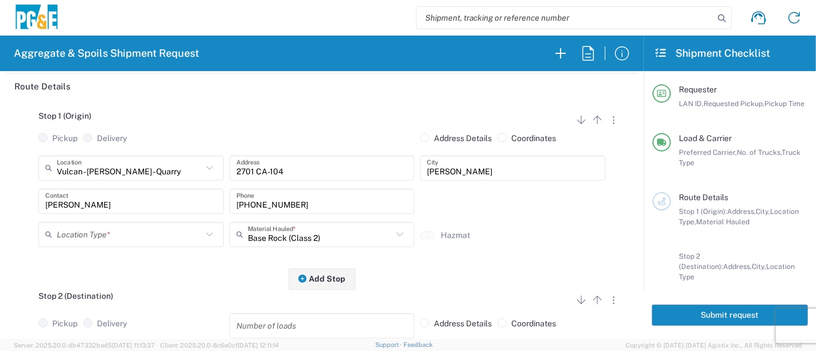
scroll to position [127, 0]
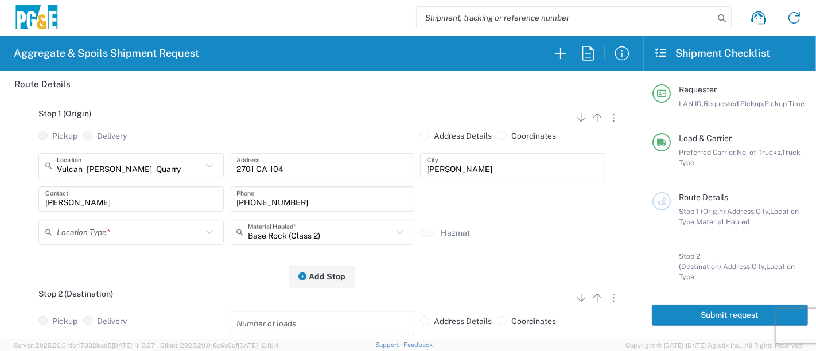
type input "1"
click at [153, 238] on input "text" at bounding box center [129, 232] width 145 height 20
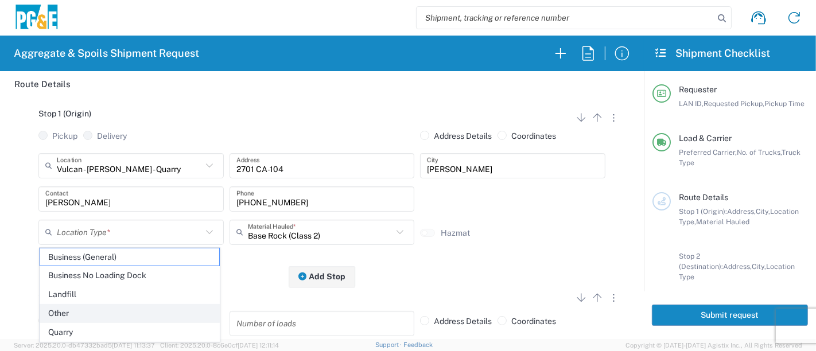
click at [68, 309] on span "Other" at bounding box center [130, 314] width 180 height 18
type input "Other"
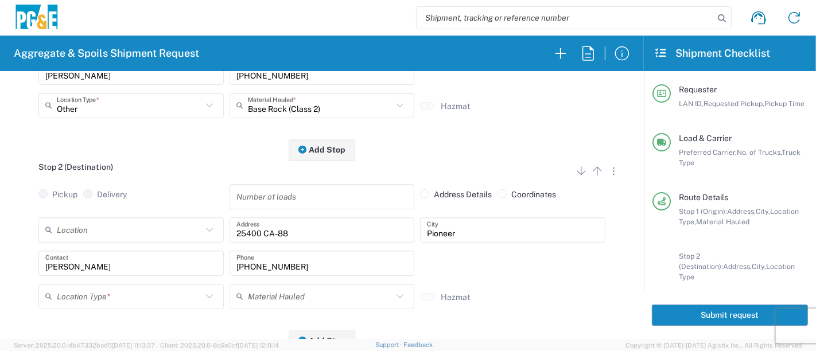
scroll to position [255, 0]
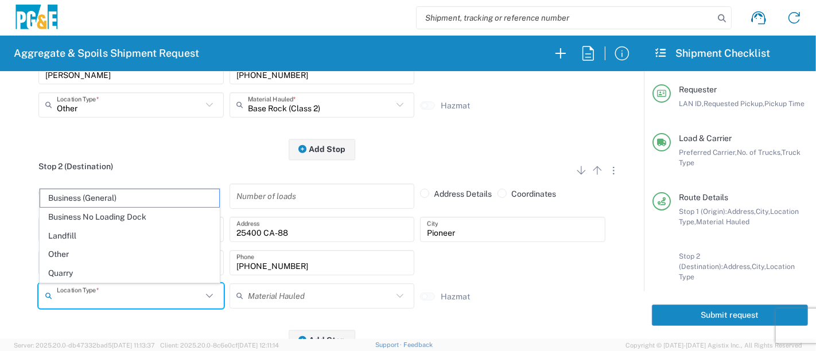
click at [122, 293] on input "text" at bounding box center [129, 296] width 145 height 20
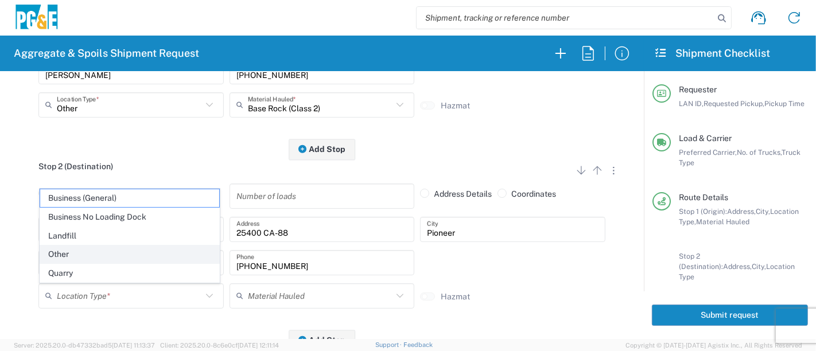
click at [110, 254] on span "Other" at bounding box center [130, 255] width 180 height 18
type input "Other"
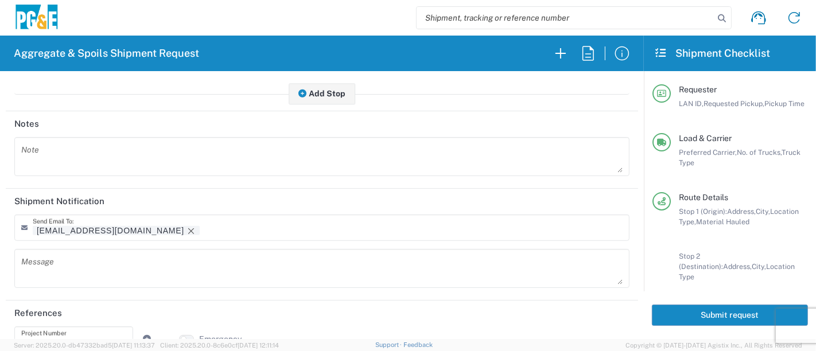
scroll to position [510, 0]
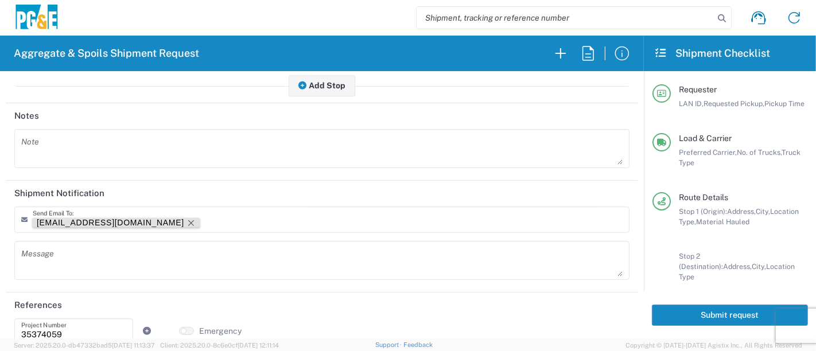
click at [188, 220] on icon "Remove tag" at bounding box center [191, 223] width 6 height 6
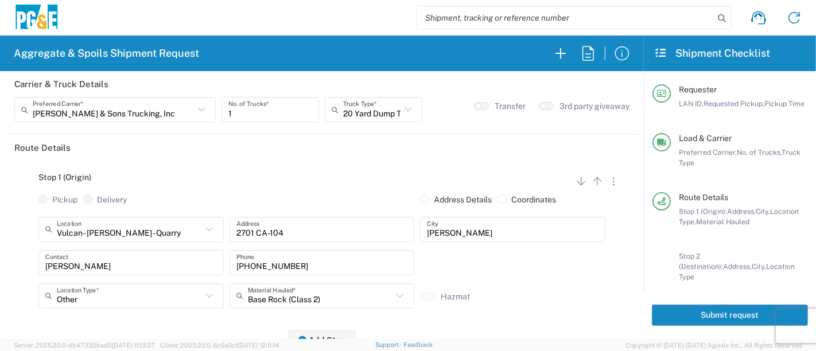
scroll to position [127, 0]
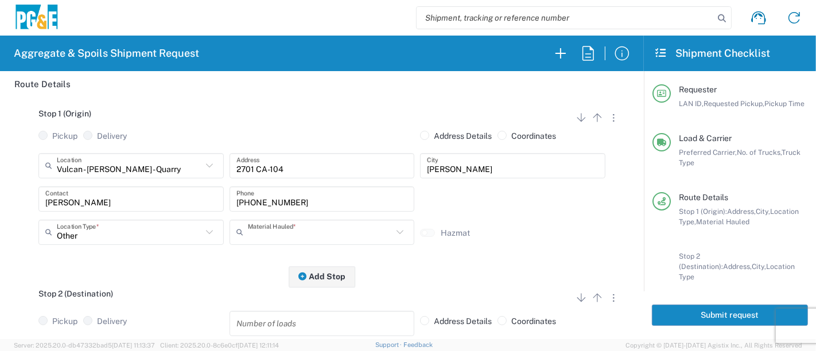
click at [257, 230] on input "text" at bounding box center [320, 232] width 145 height 20
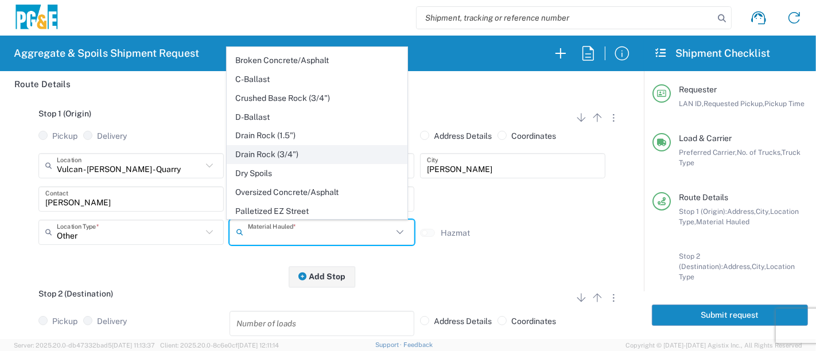
click at [305, 153] on span "Drain Rock (3/4")" at bounding box center [317, 155] width 180 height 18
type input "Drain Rock (3/4")"
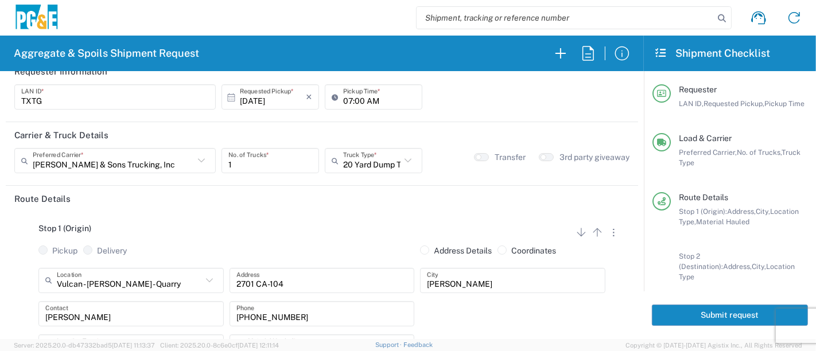
scroll to position [0, 0]
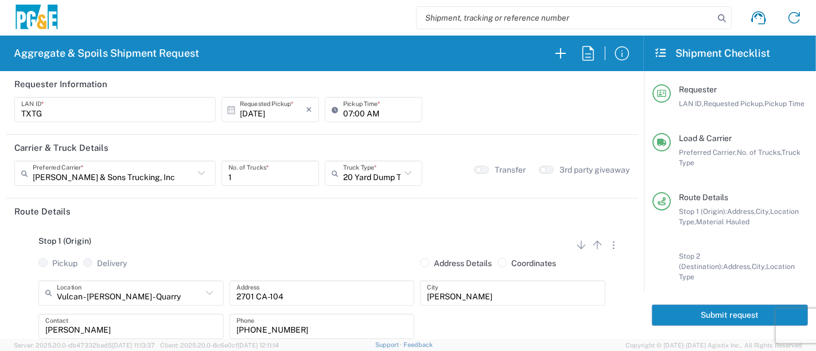
click at [707, 312] on button "Submit request" at bounding box center [730, 315] width 156 height 21
